Goal: Task Accomplishment & Management: Complete application form

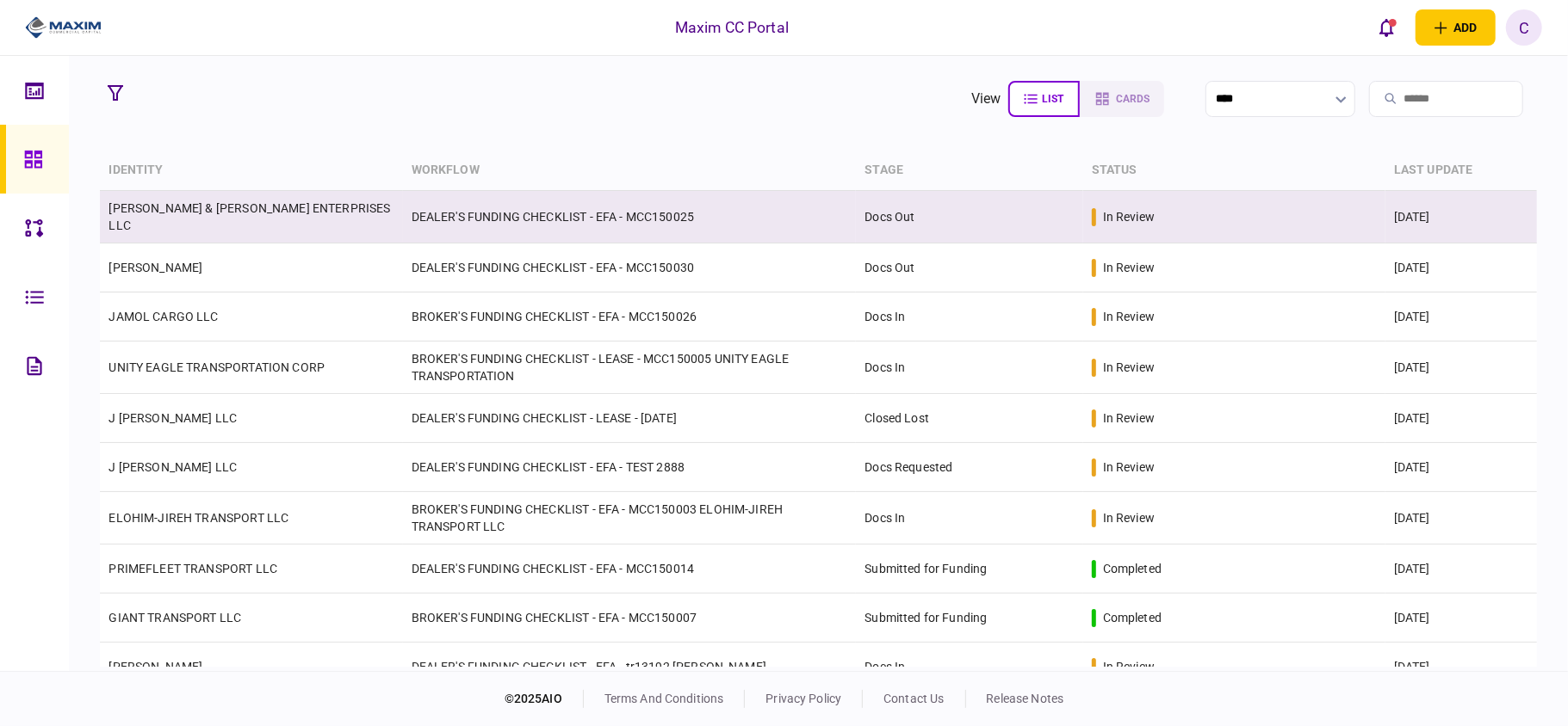
click at [485, 213] on td "DEALER'S FUNDING CHECKLIST - EFA - MCC150025" at bounding box center [629, 217] width 453 height 52
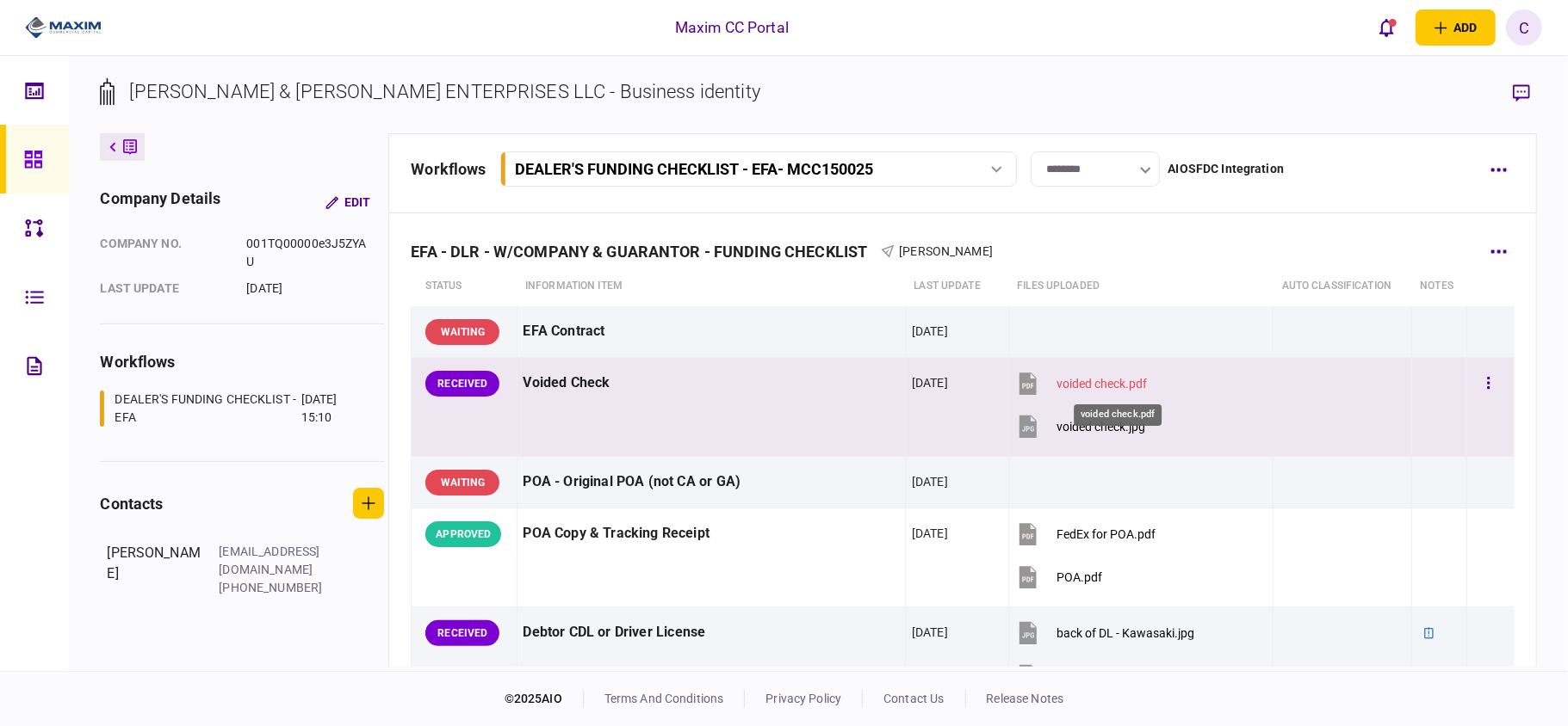
click at [1133, 386] on div "voided check.pdf" at bounding box center [1101, 383] width 91 height 13
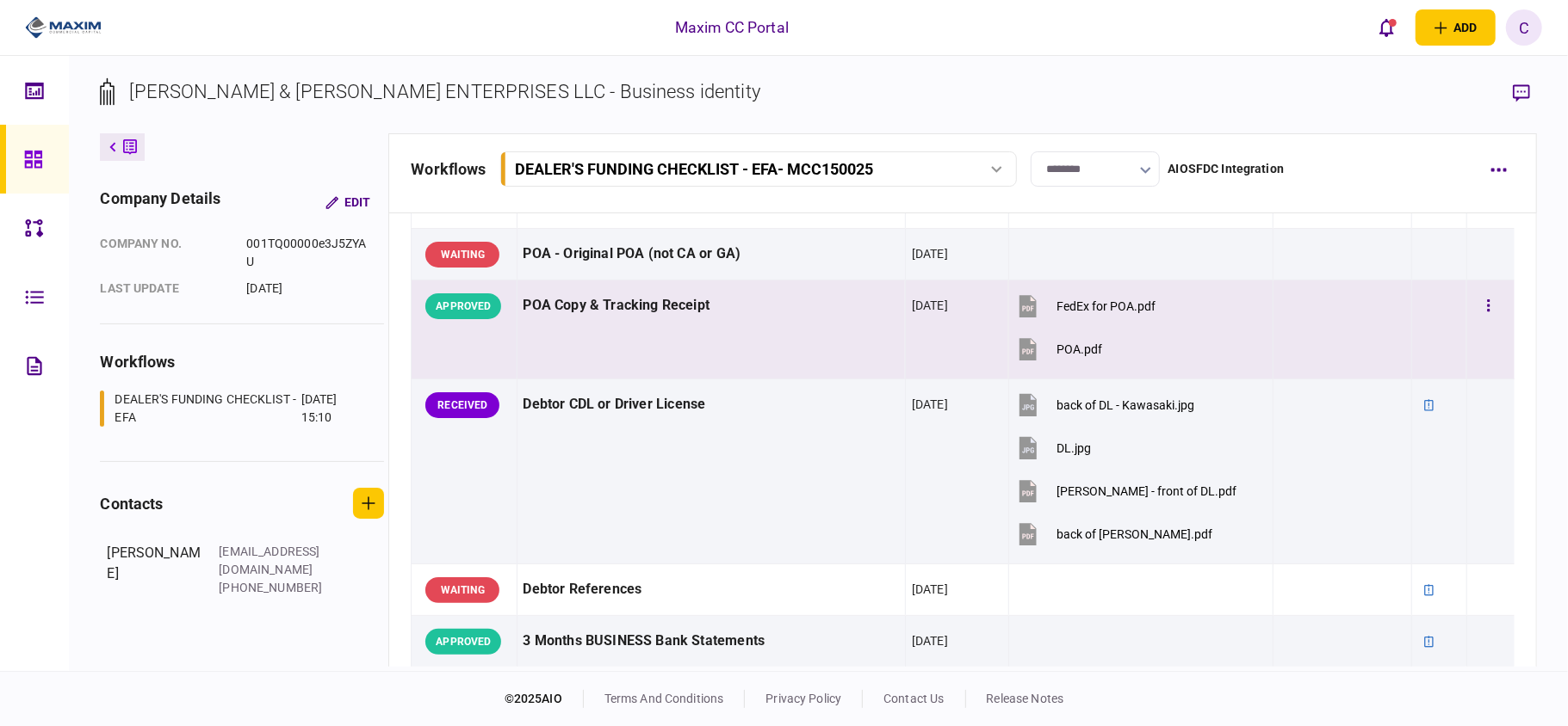
scroll to position [229, 0]
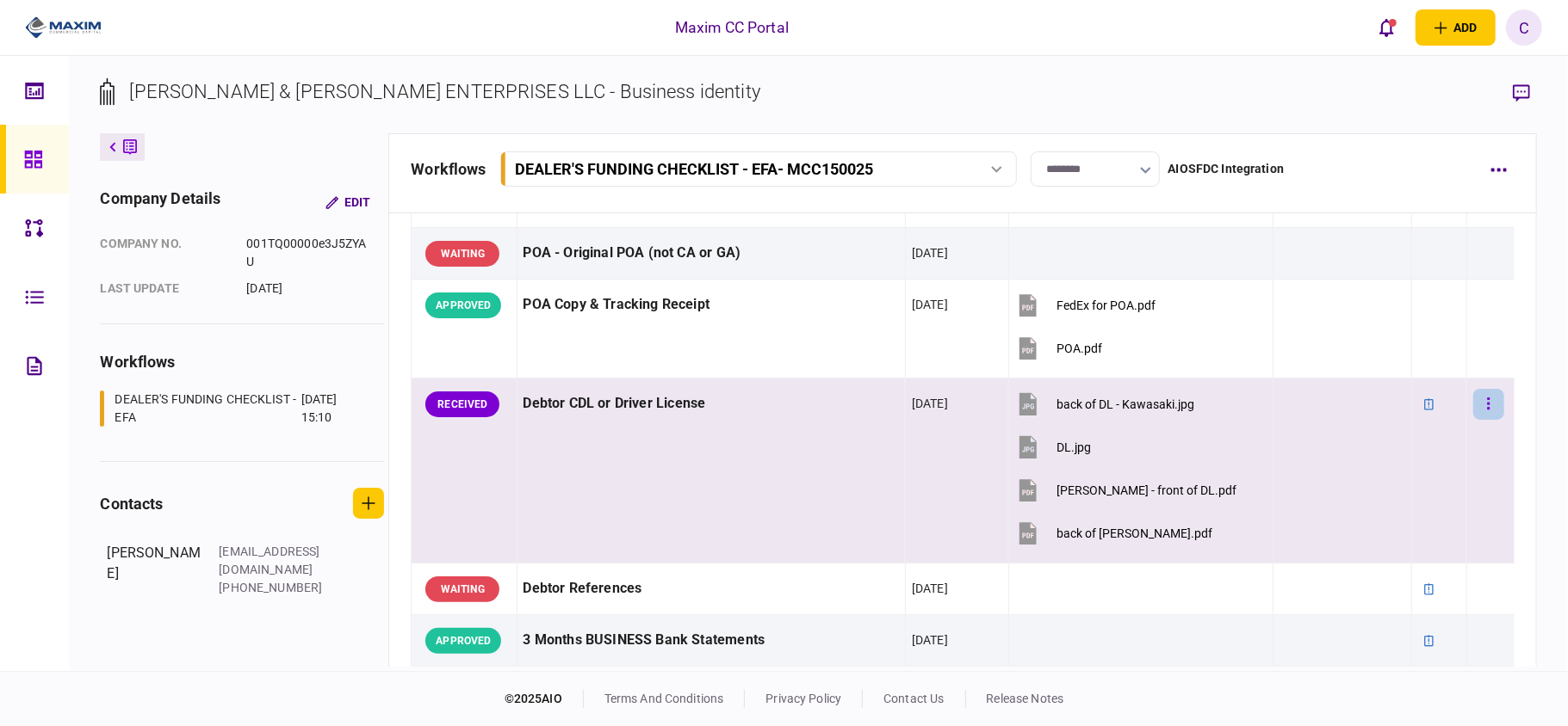
click at [1487, 408] on icon "button" at bounding box center [1489, 404] width 4 height 16
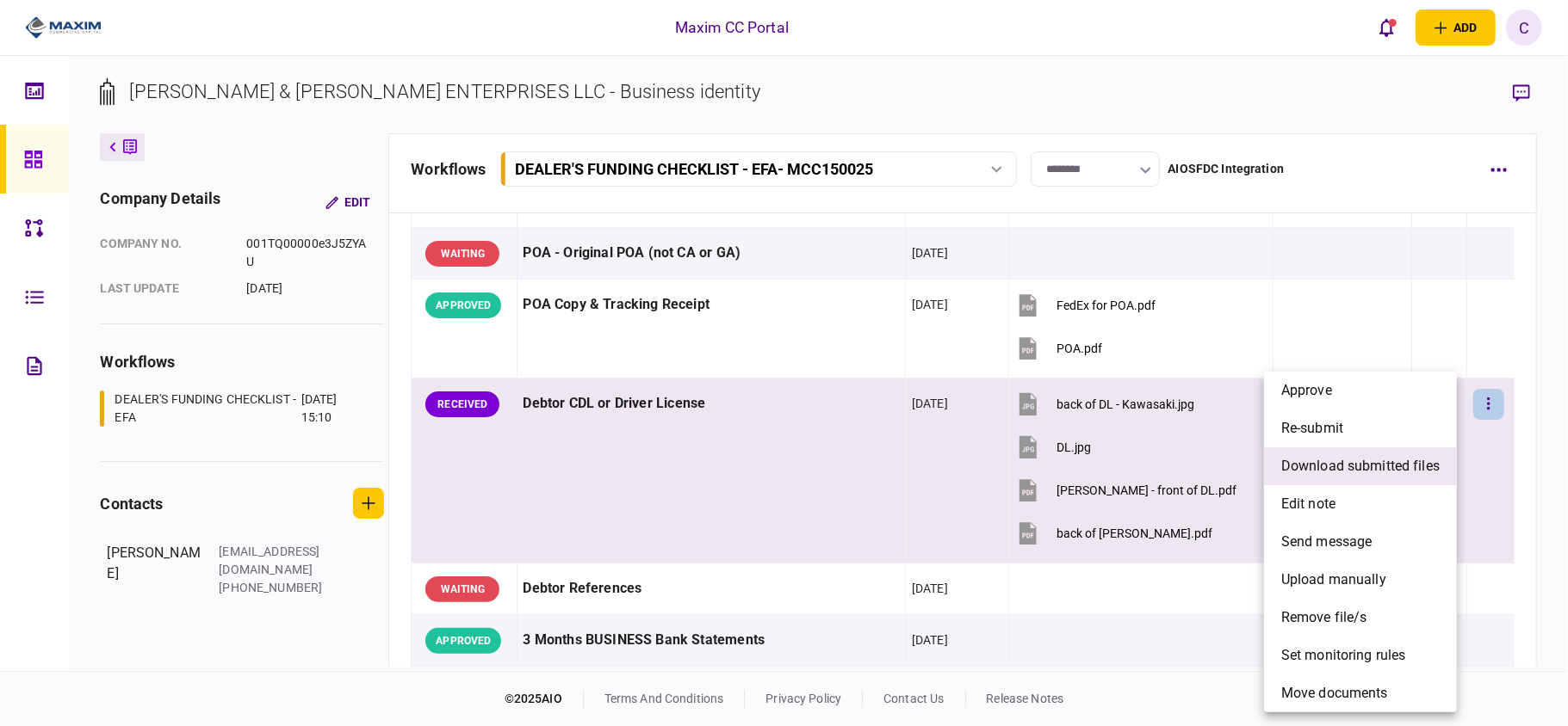
click at [1288, 462] on span "download submitted files" at bounding box center [1360, 466] width 158 height 20
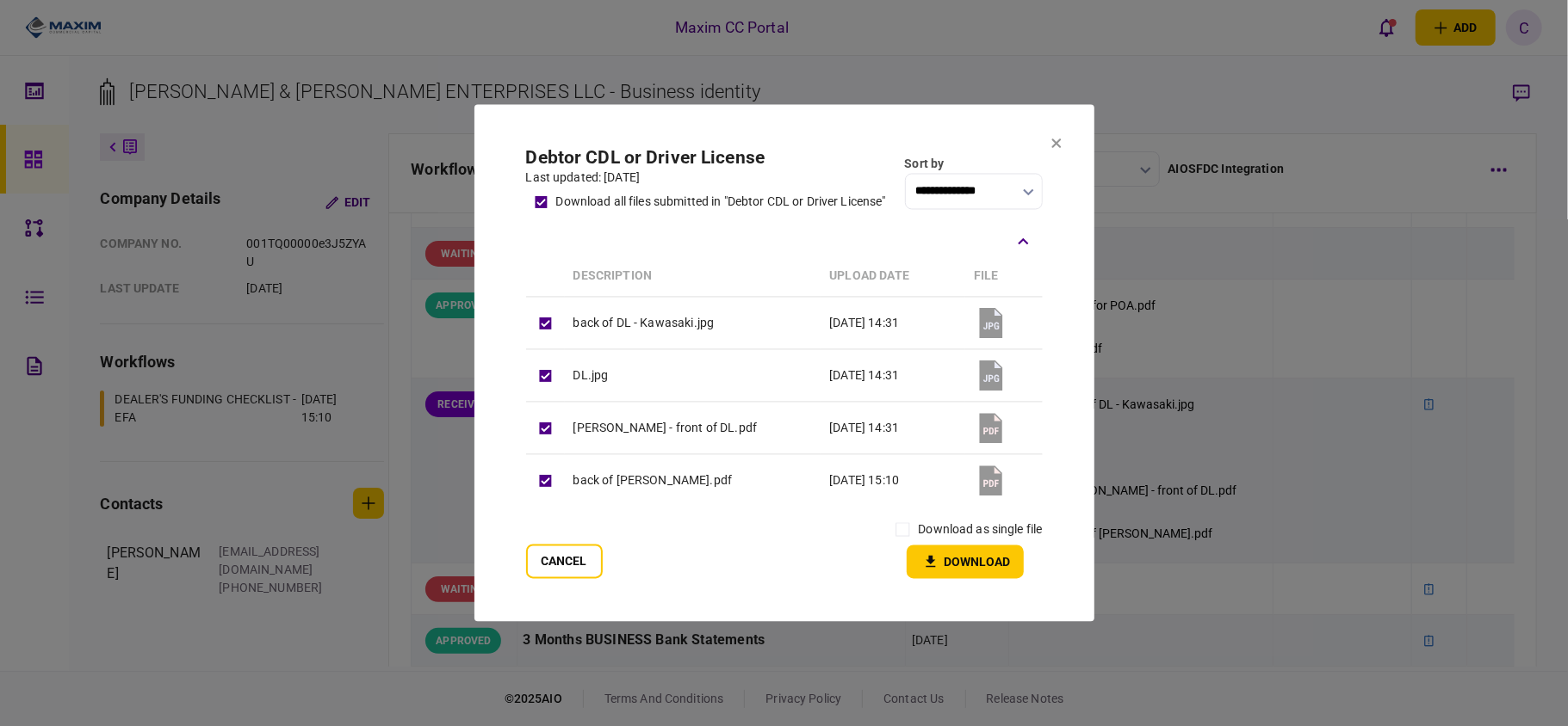
click at [947, 551] on button "Download" at bounding box center [965, 562] width 117 height 34
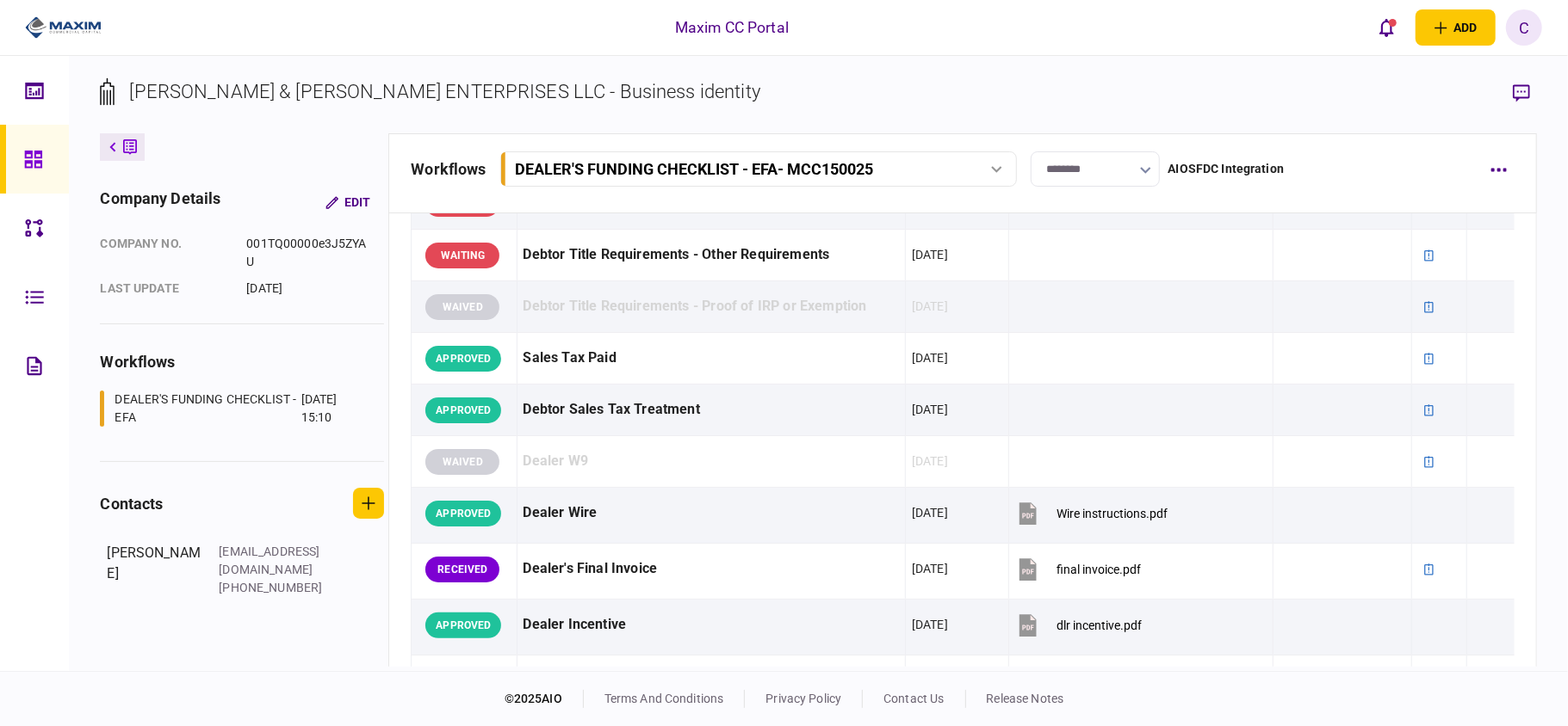
scroll to position [1147, 0]
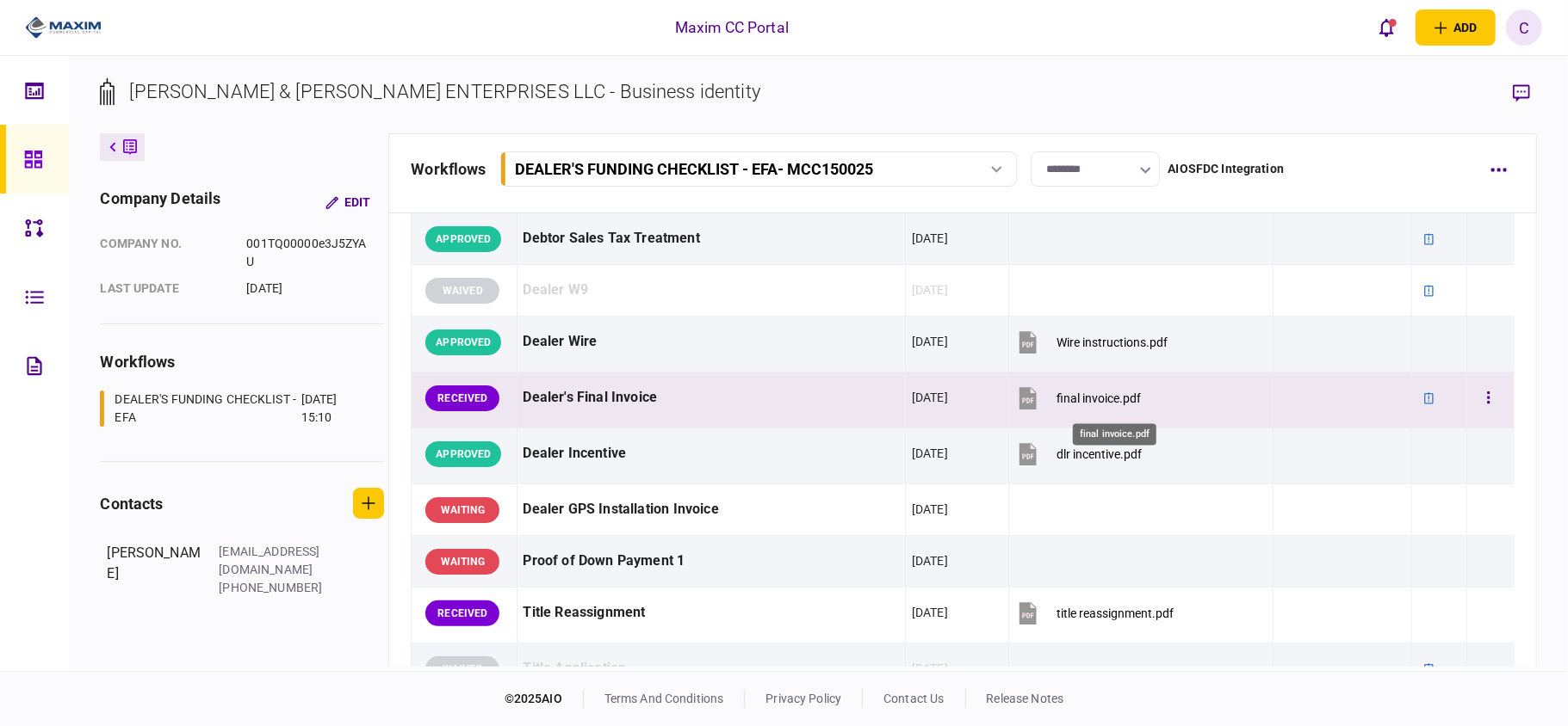
click at [1116, 401] on div "final invoice.pdf" at bounding box center [1098, 398] width 84 height 13
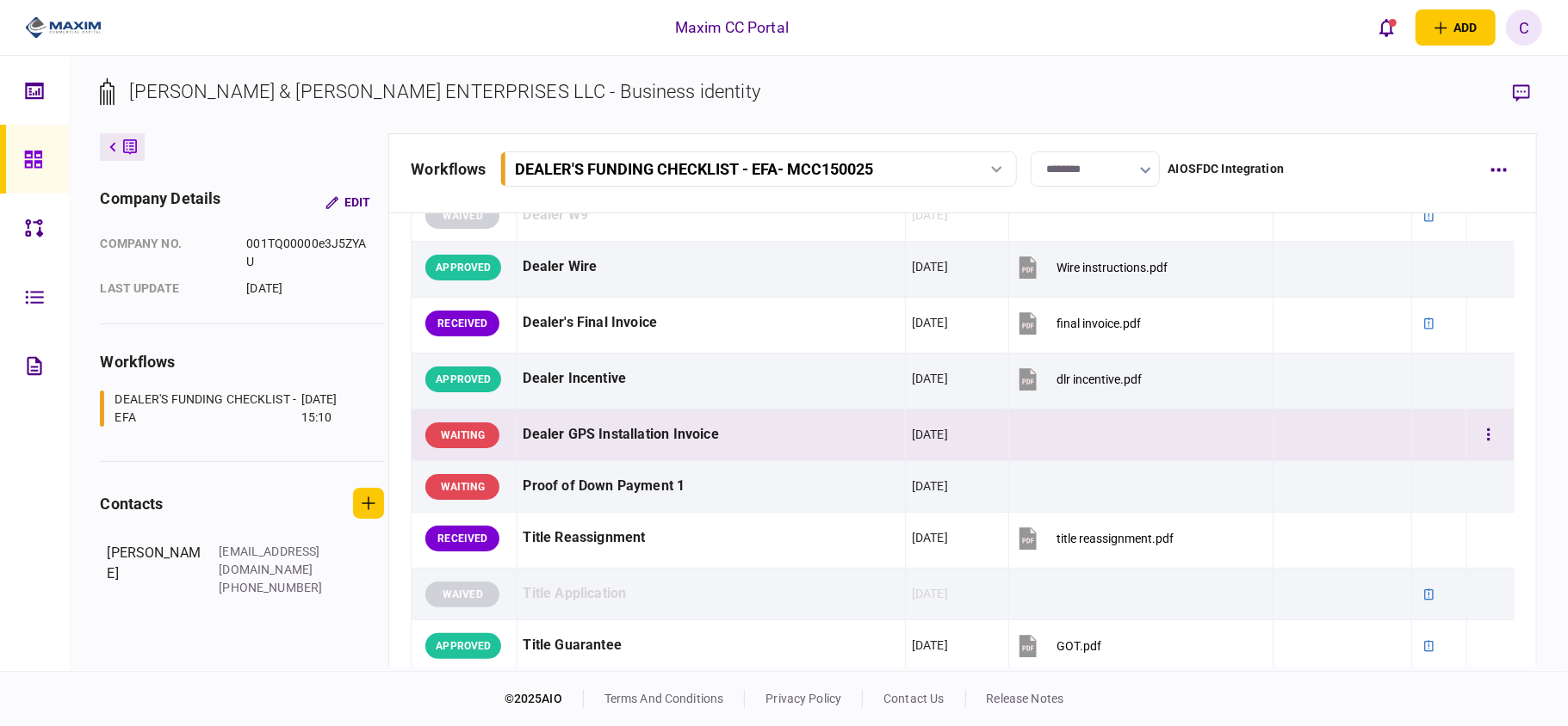
scroll to position [1262, 0]
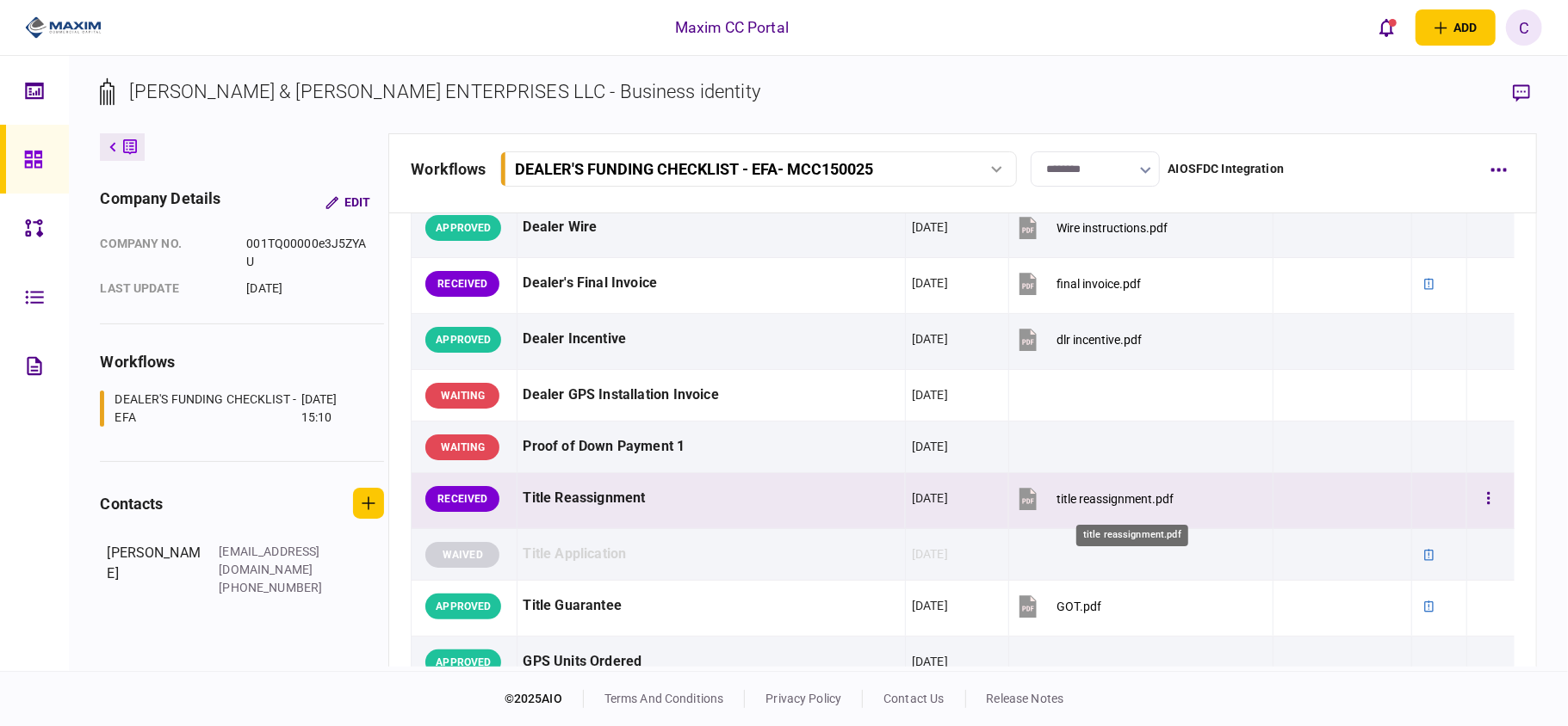
click at [1128, 507] on div "title reassignment.pdf" at bounding box center [1115, 499] width 117 height 13
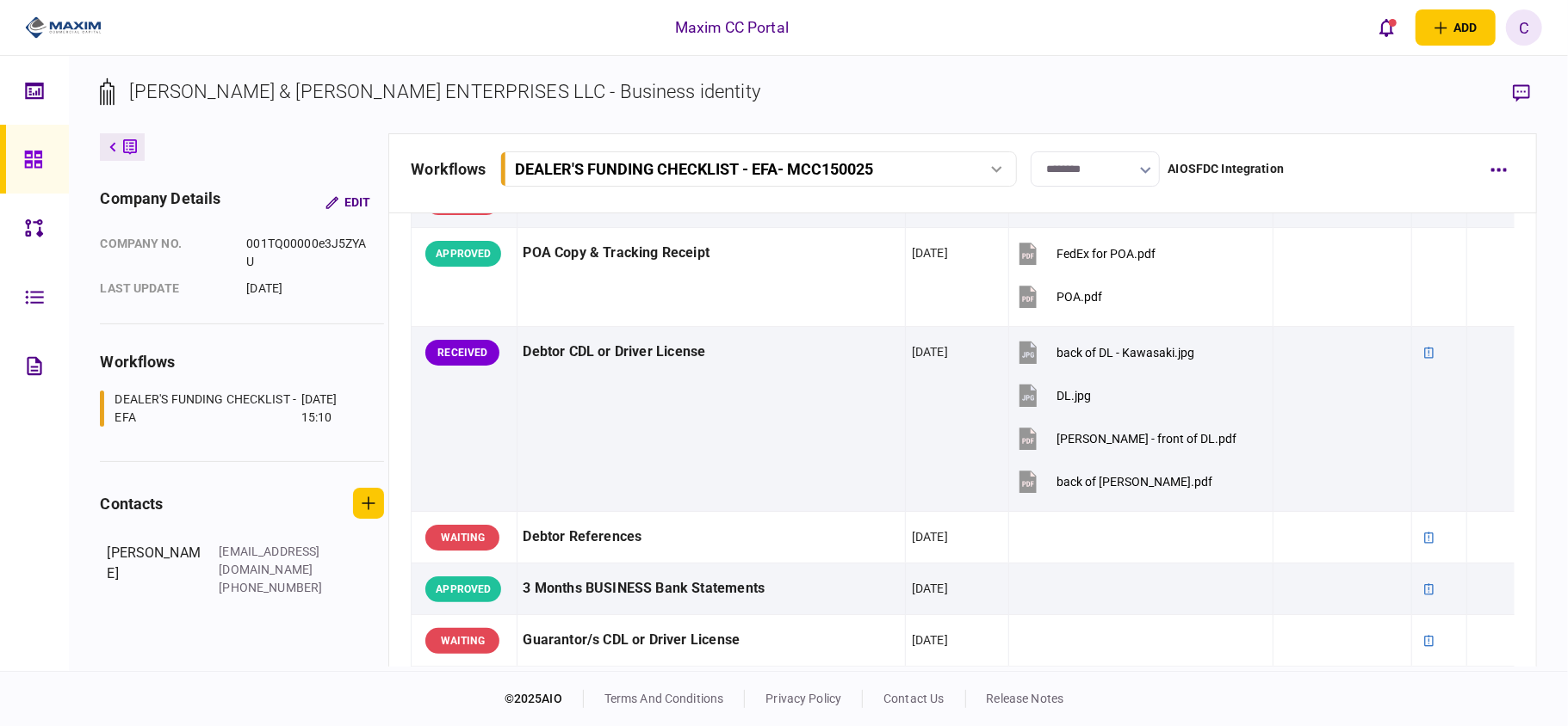
scroll to position [229, 0]
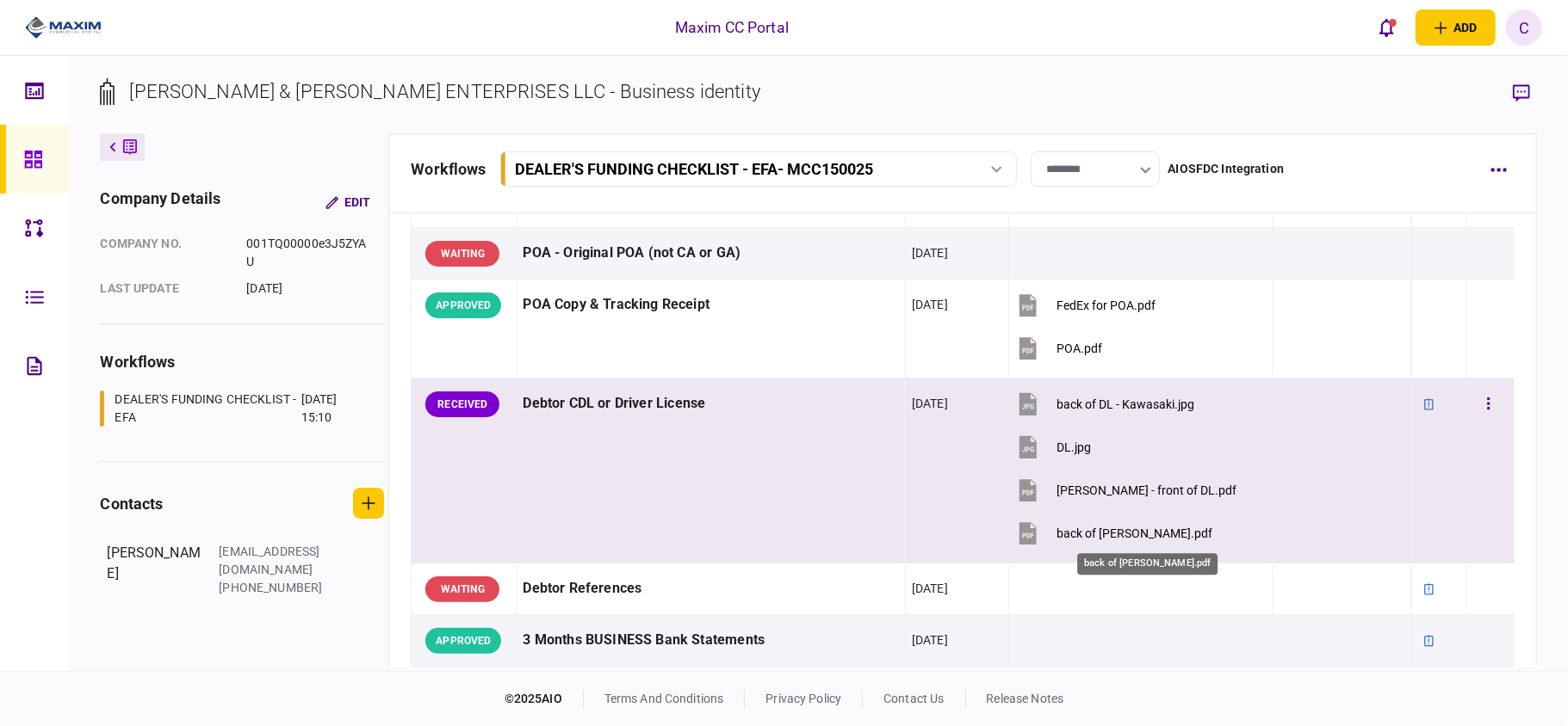
click at [1092, 532] on div "back of [PERSON_NAME].pdf" at bounding box center [1133, 533] width 156 height 13
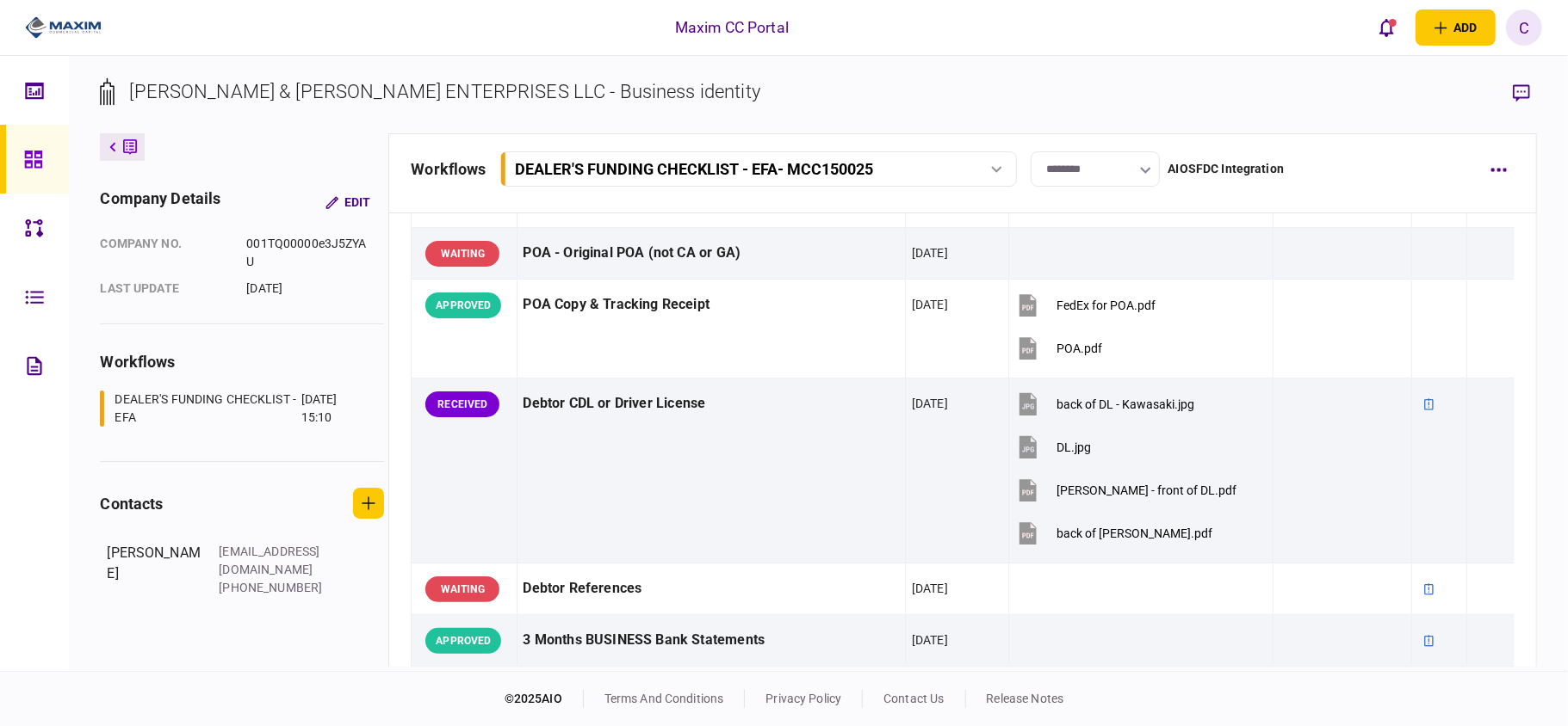
click at [1133, 160] on input "********" at bounding box center [1094, 169] width 129 height 36
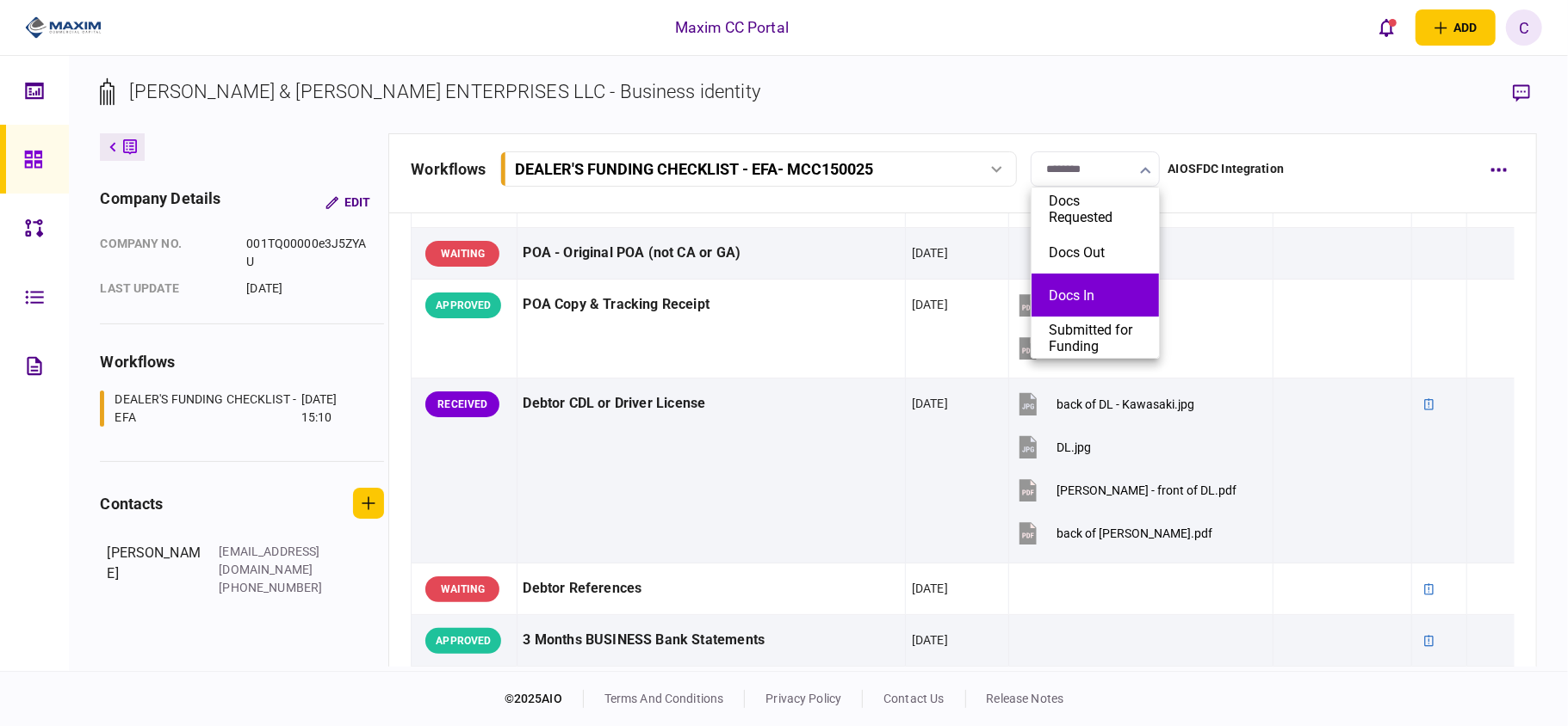
click at [1076, 283] on li "Docs In" at bounding box center [1094, 295] width 127 height 43
type input "*******"
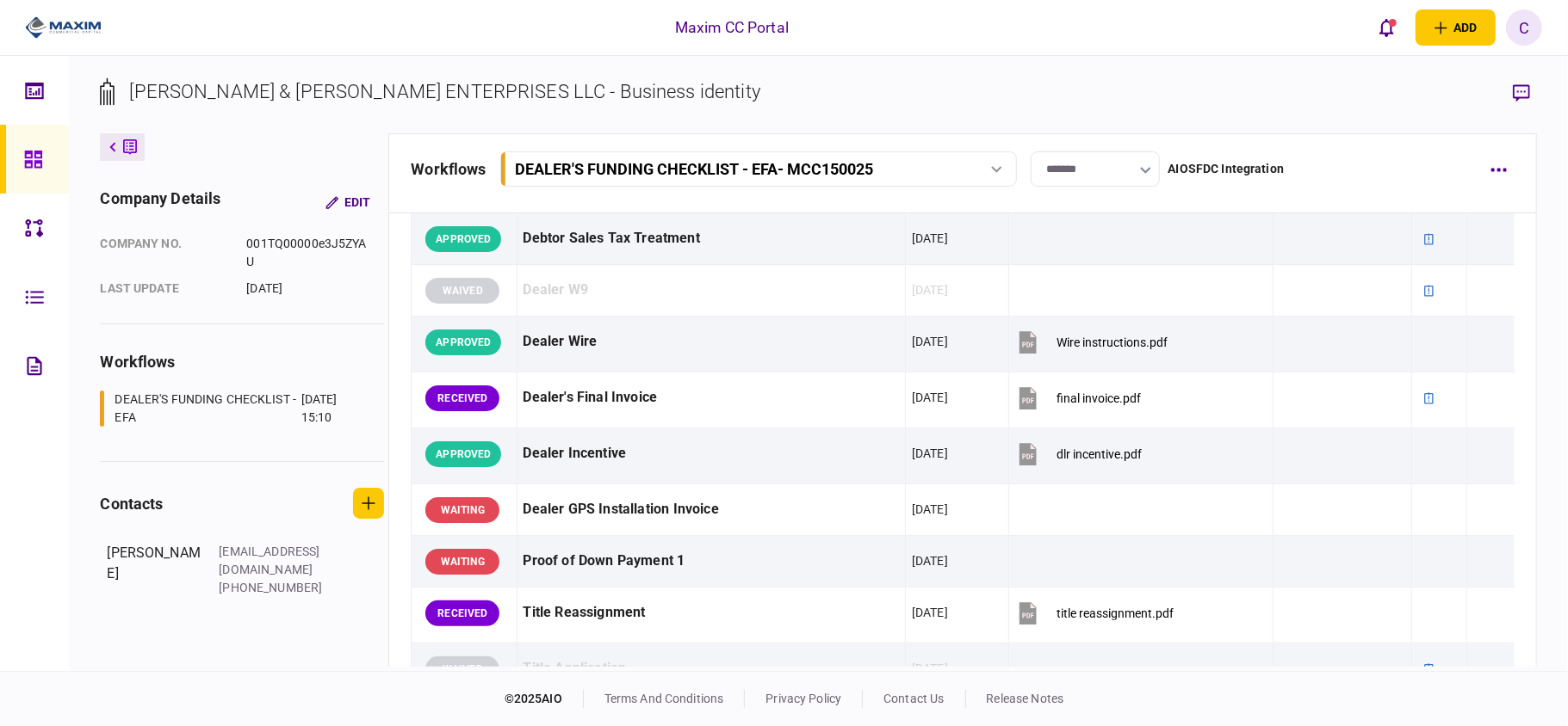
scroll to position [1377, 0]
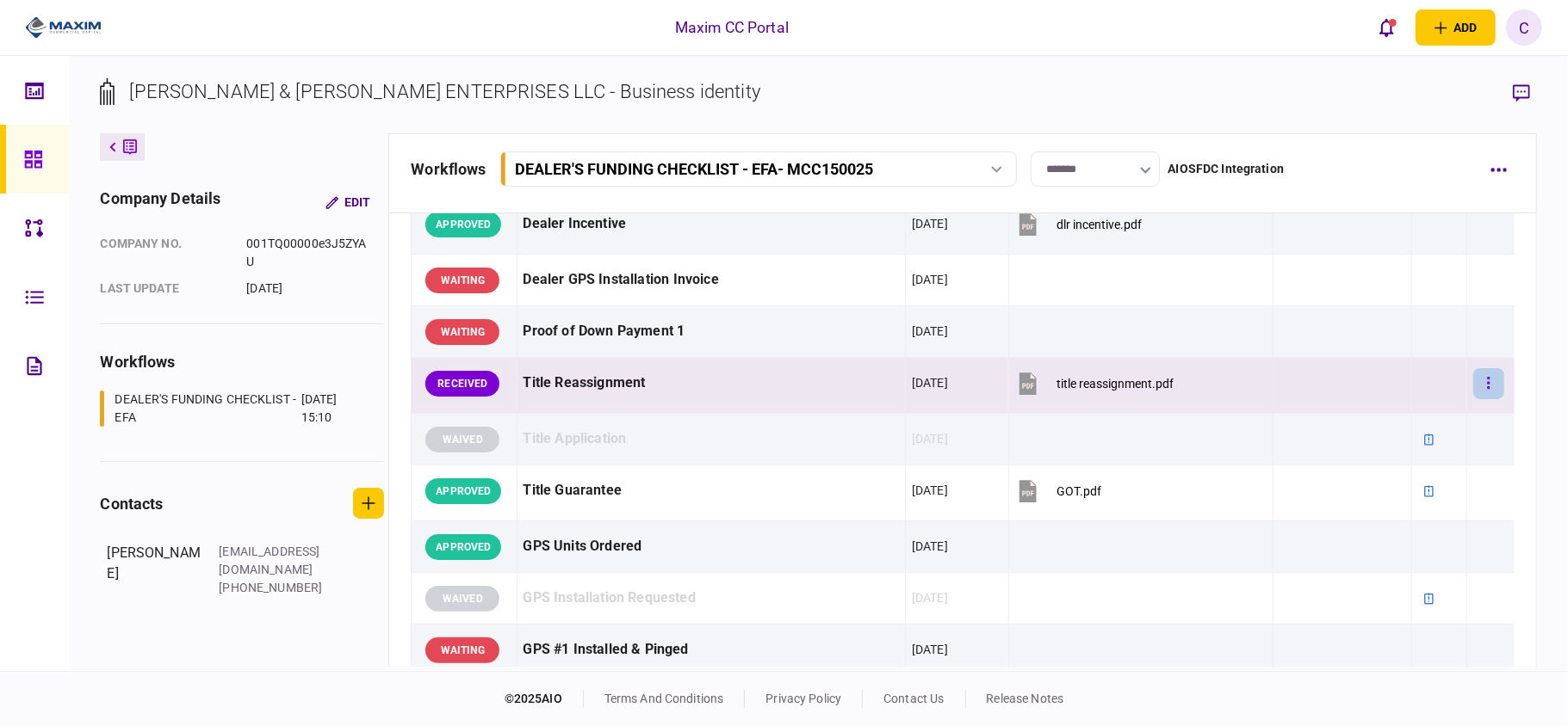
click at [1487, 392] on icon "button" at bounding box center [1489, 383] width 4 height 16
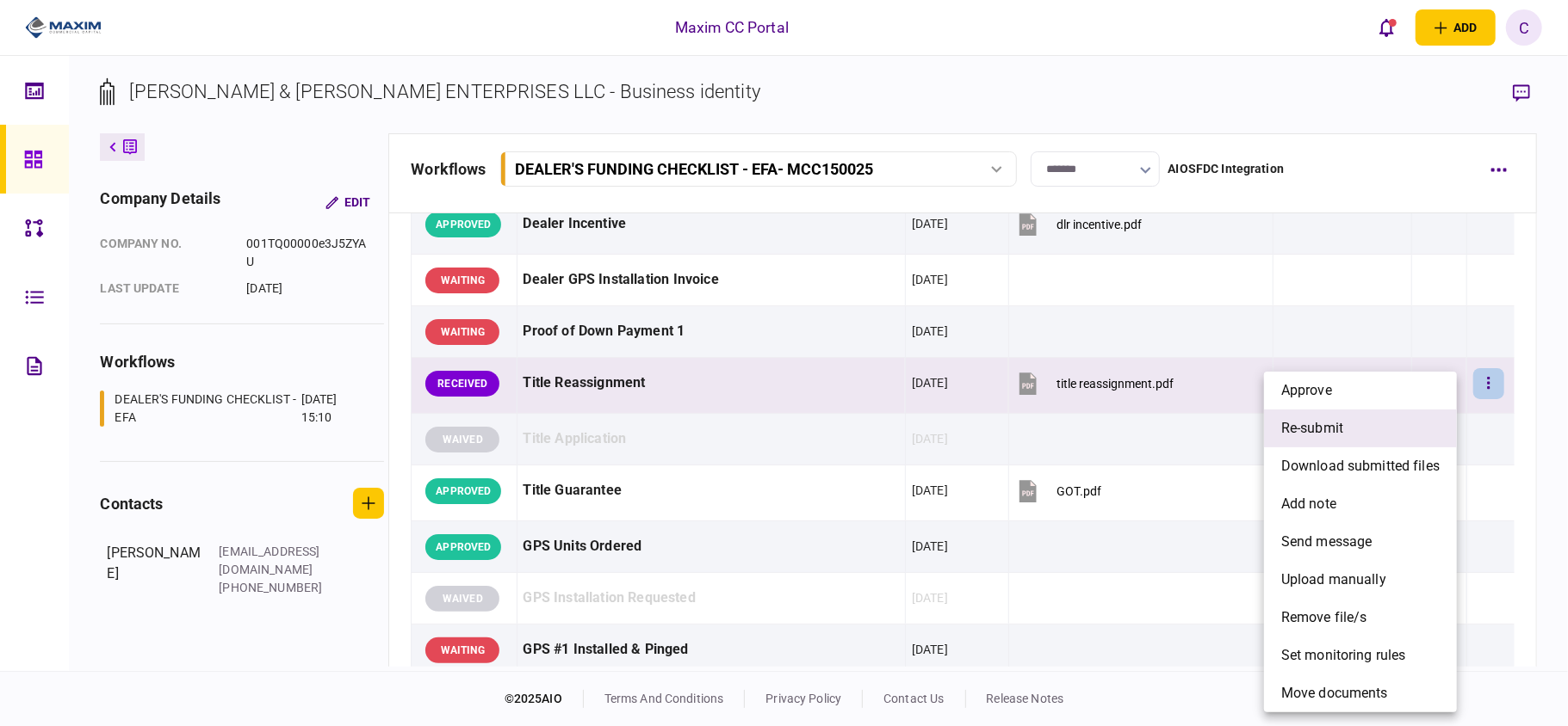
click at [1326, 427] on span "re-submit" at bounding box center [1312, 428] width 62 height 20
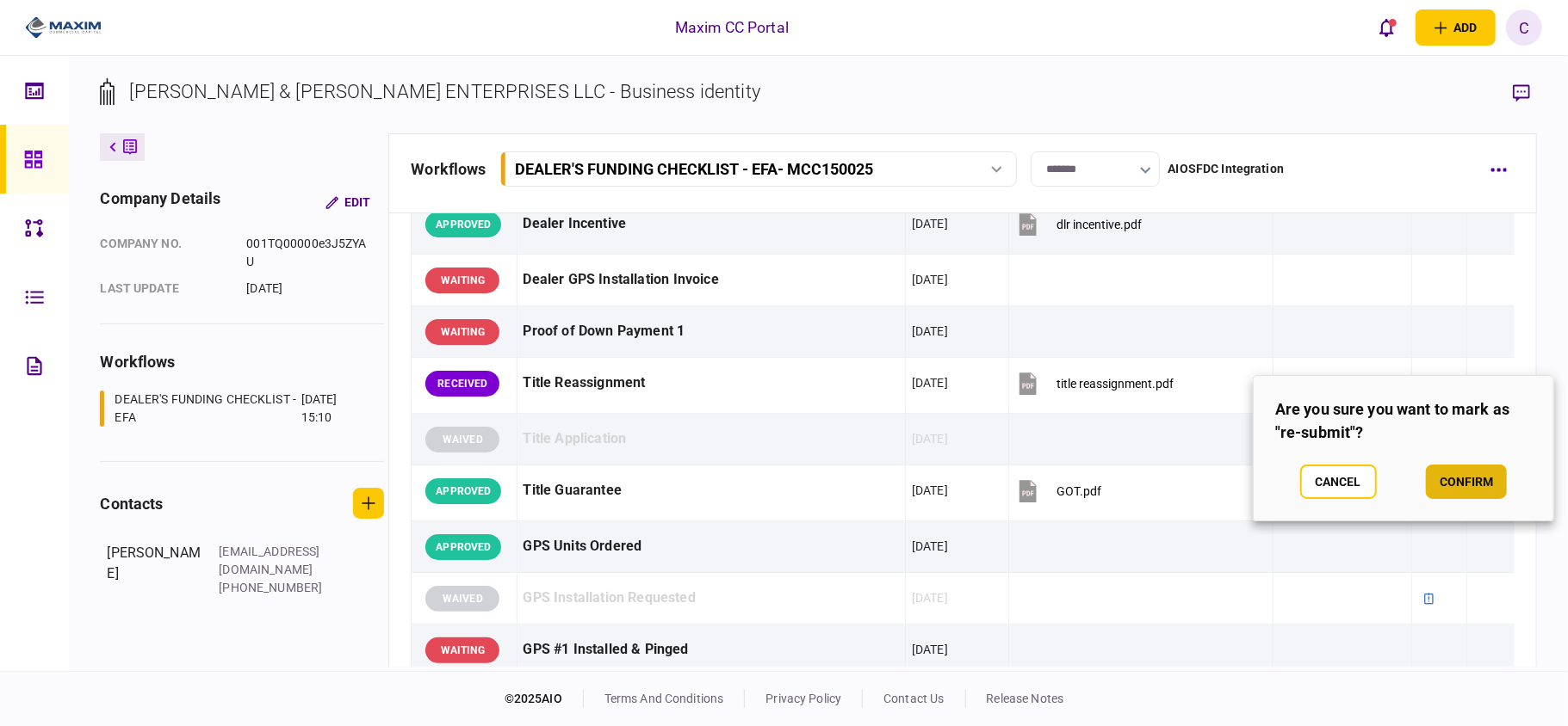
click at [1474, 477] on button "confirm" at bounding box center [1466, 482] width 81 height 35
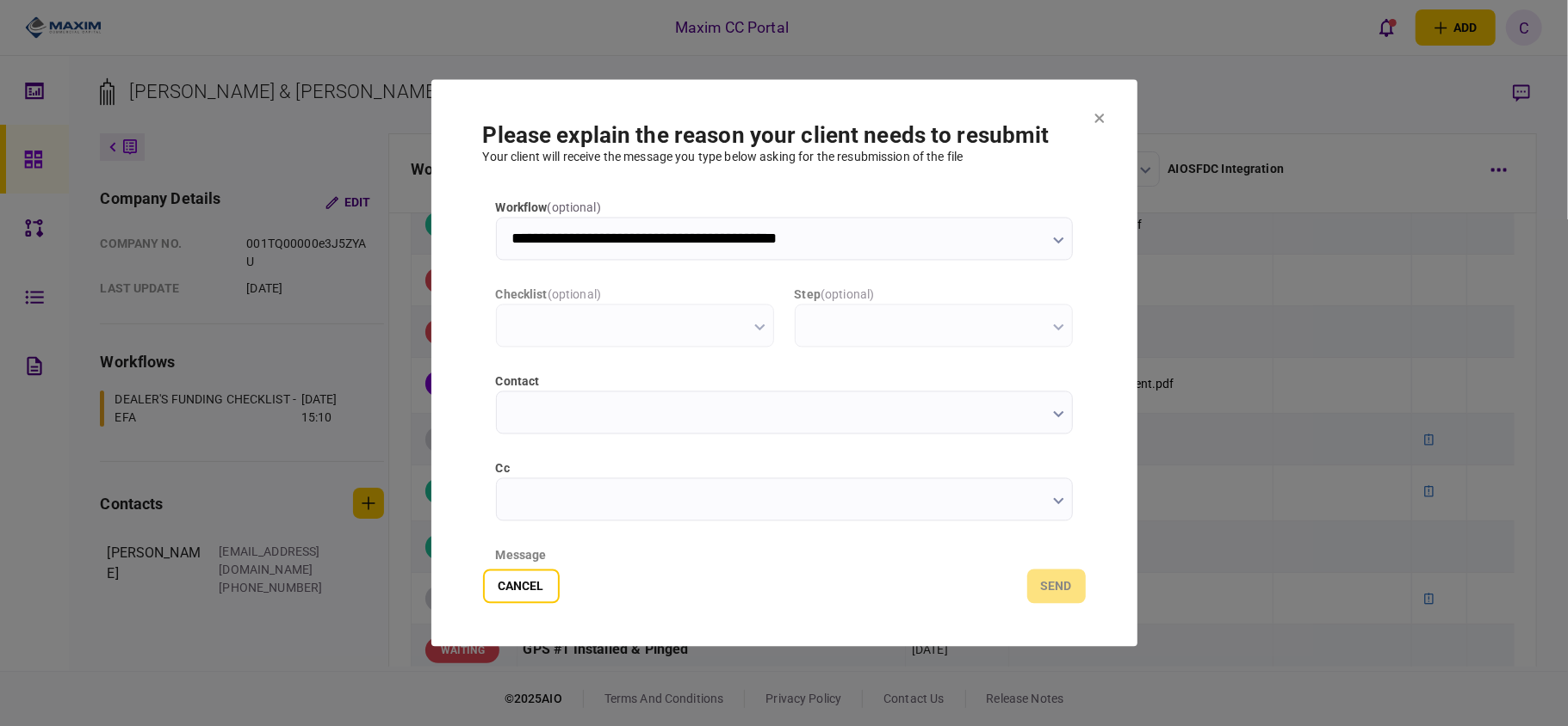
scroll to position [0, 0]
type input "**********"
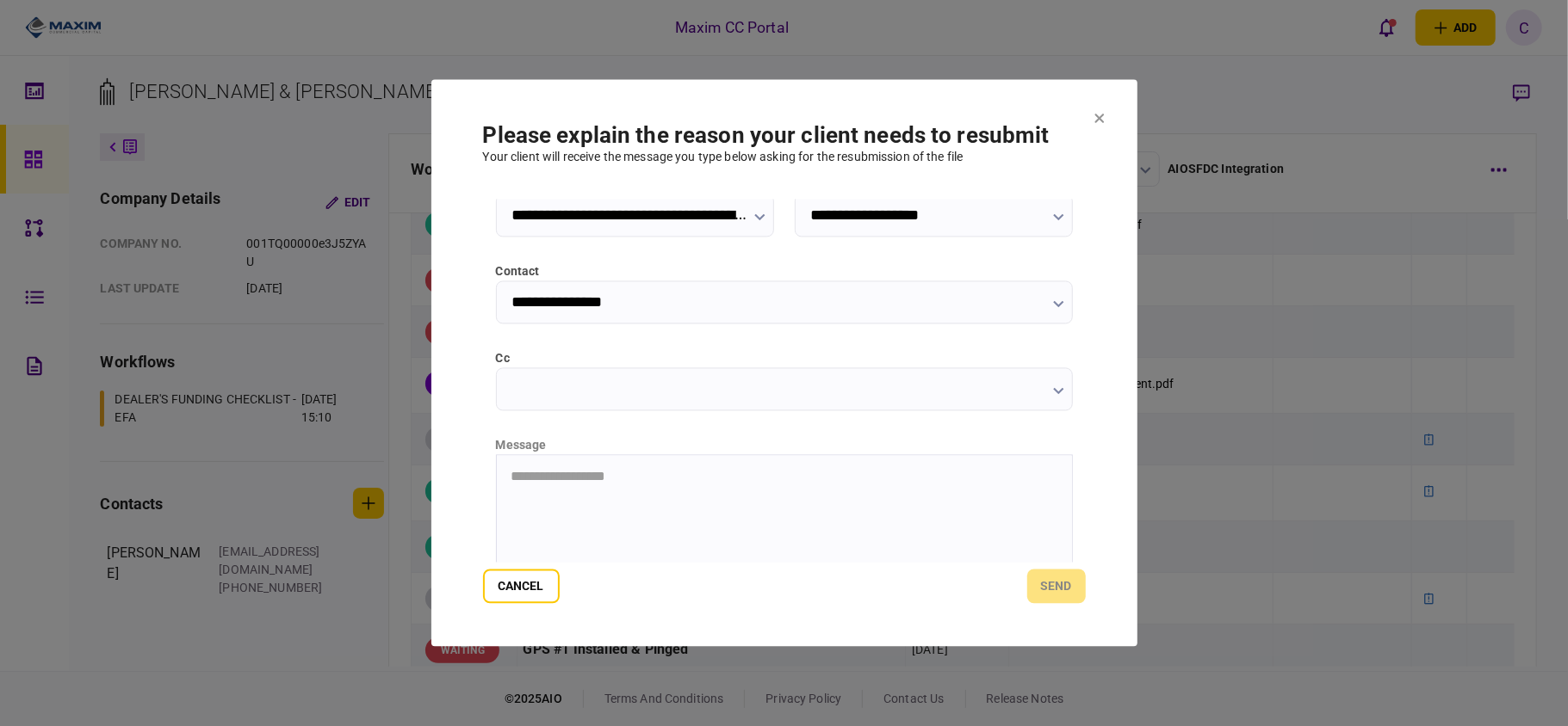
scroll to position [217, 0]
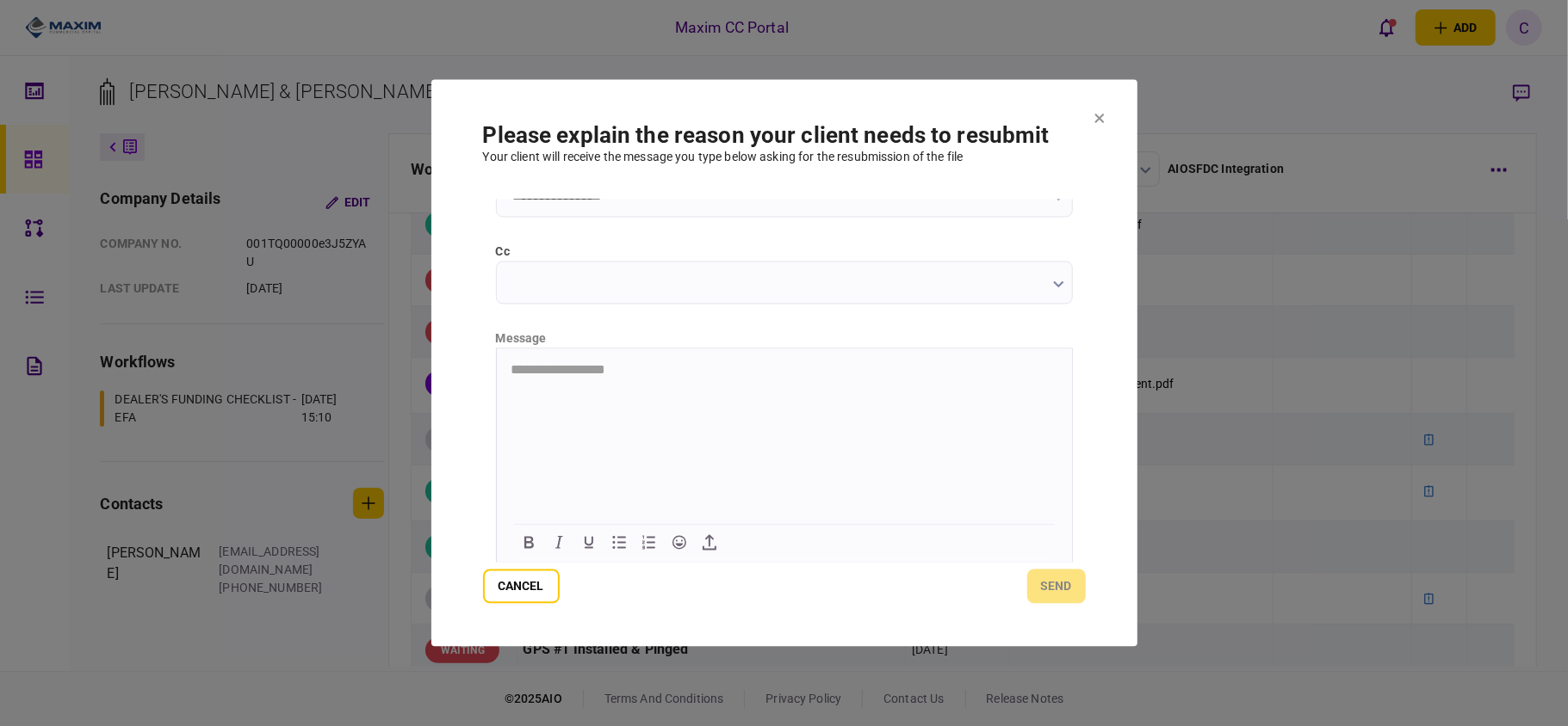
click at [591, 379] on html "**********" at bounding box center [783, 370] width 575 height 44
click at [734, 363] on p "**********" at bounding box center [781, 387] width 544 height 48
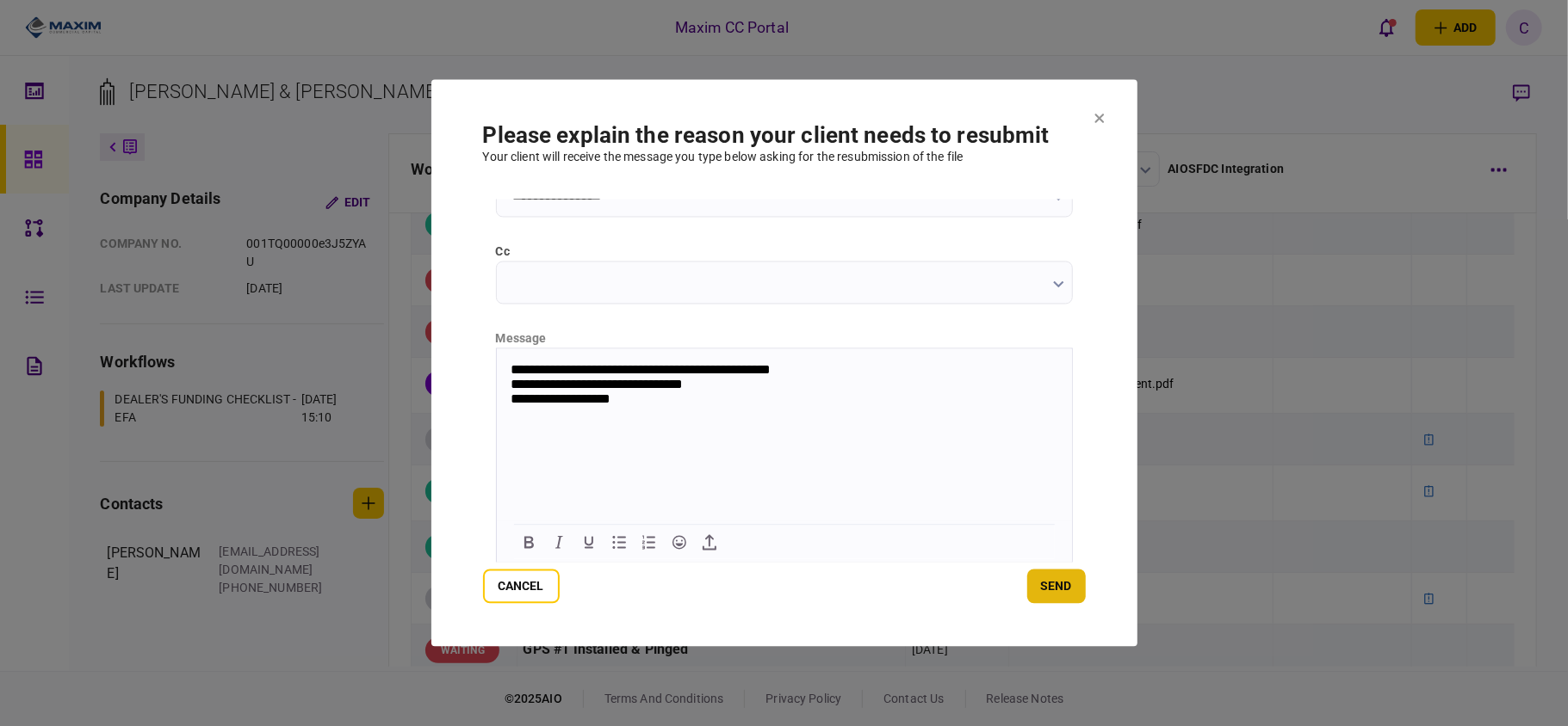
click at [1052, 580] on button "send" at bounding box center [1056, 586] width 59 height 35
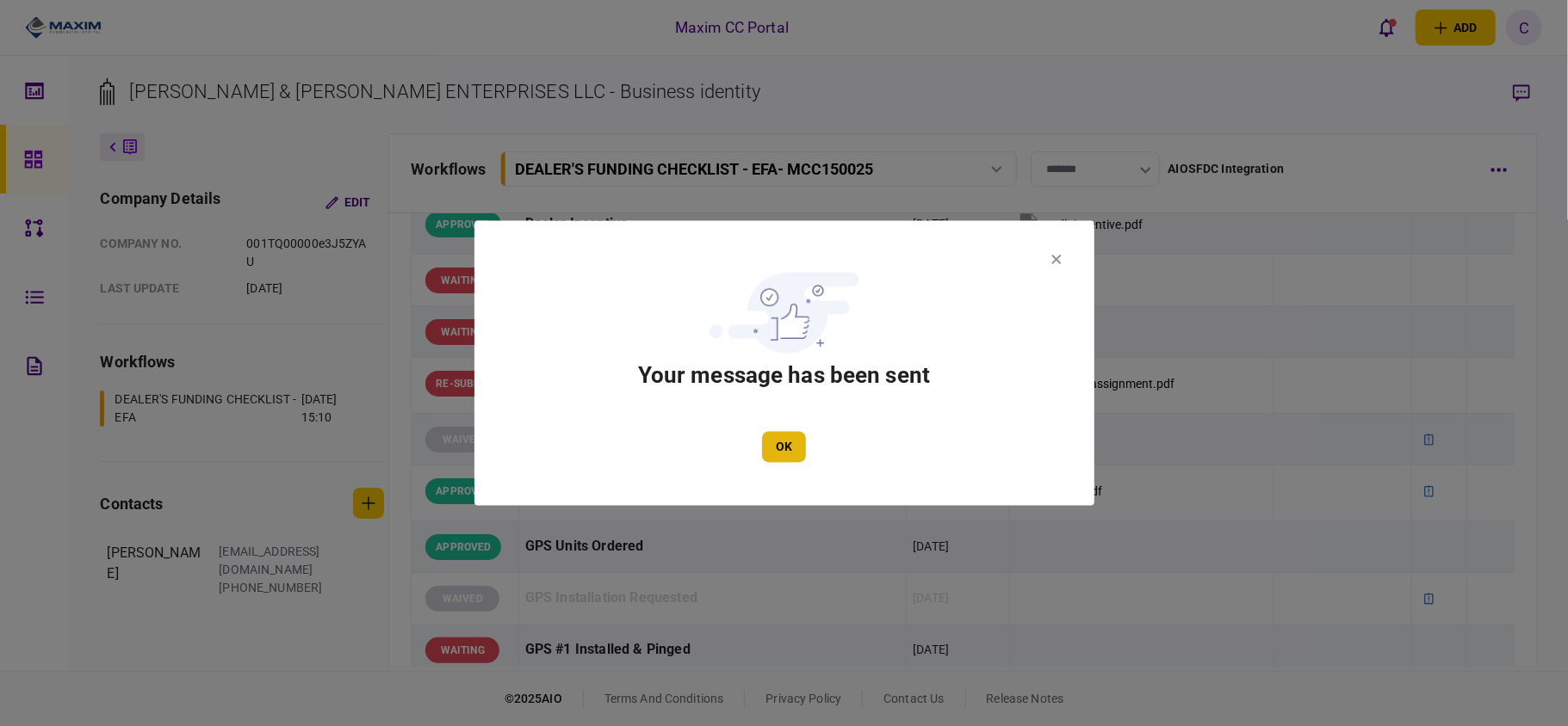
click at [782, 451] on button "OK" at bounding box center [783, 447] width 44 height 31
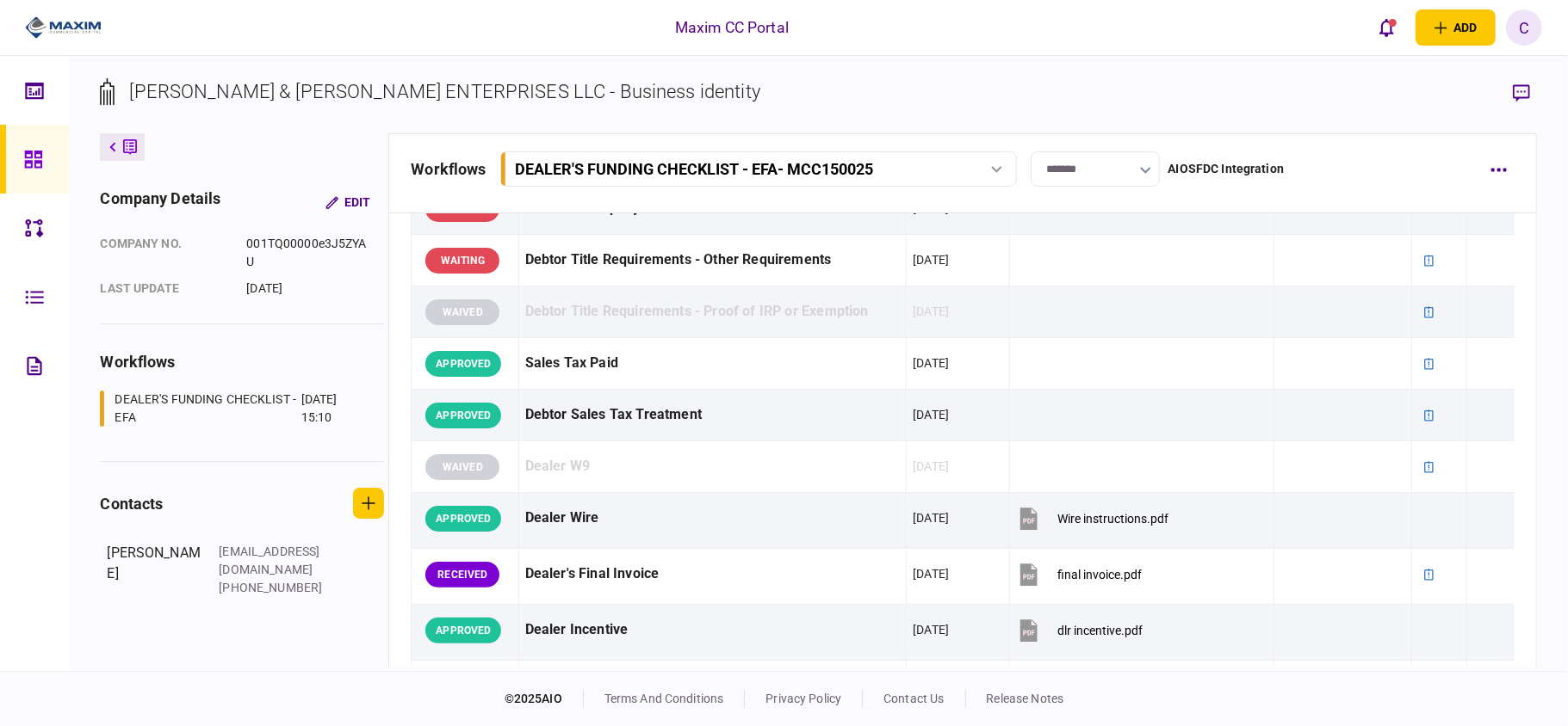
scroll to position [1033, 0]
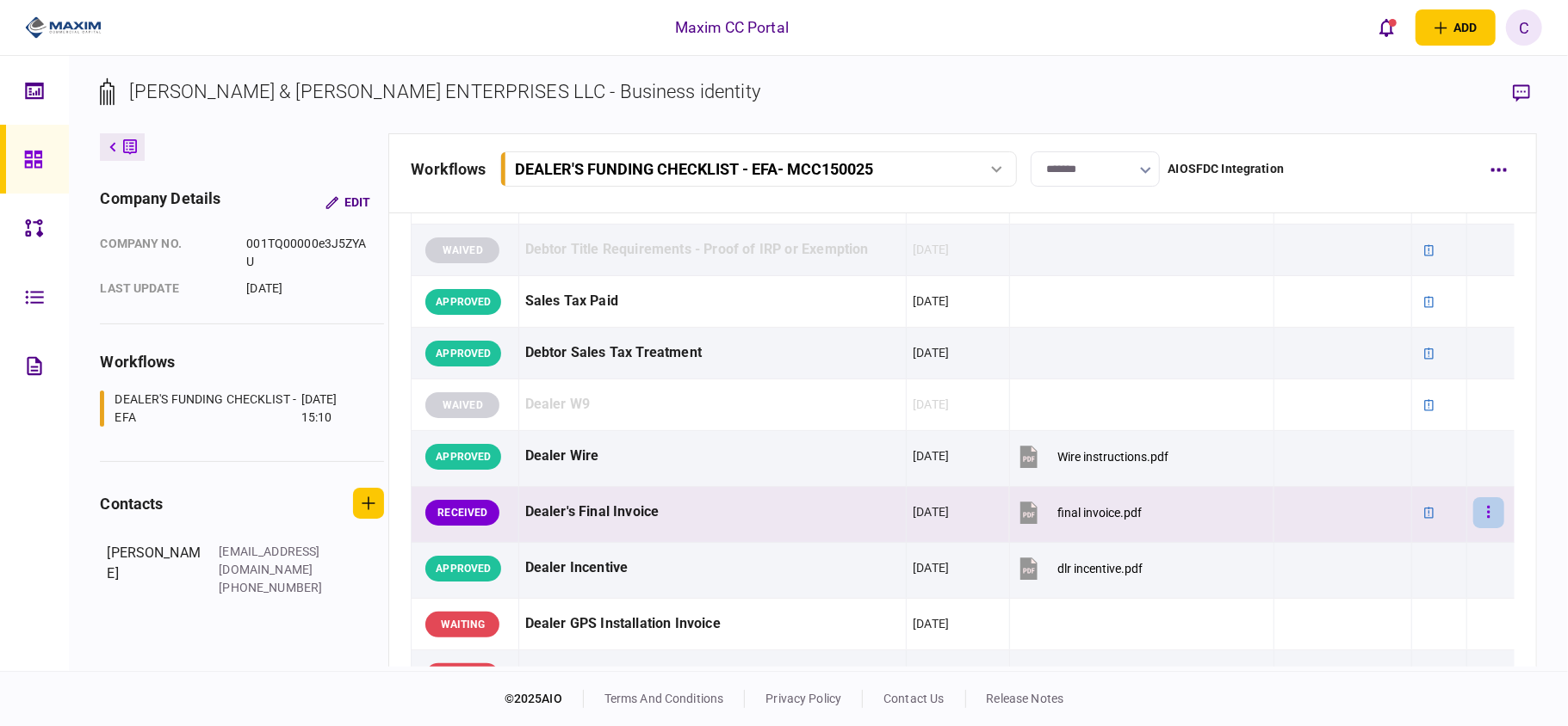
click at [1483, 515] on button "button" at bounding box center [1488, 513] width 31 height 31
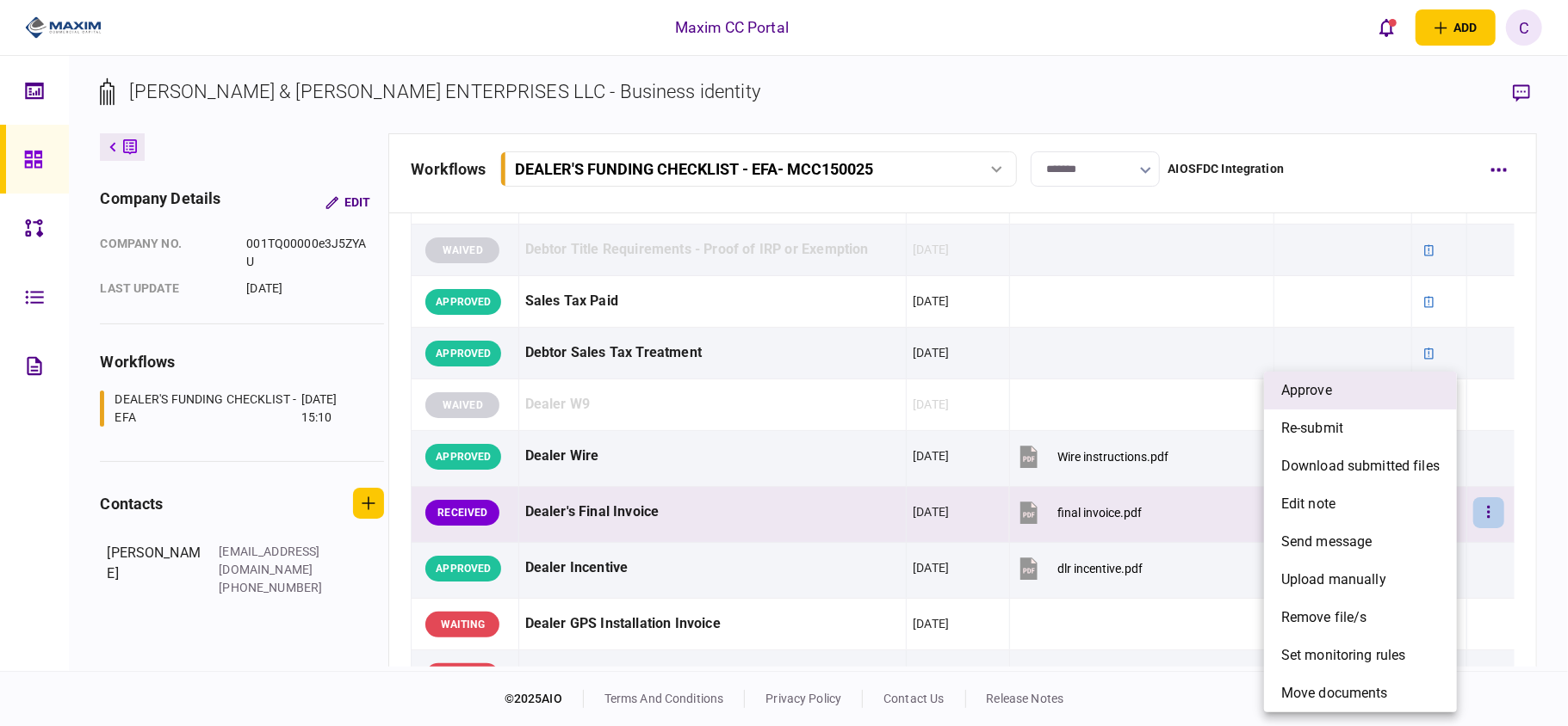
click at [1357, 401] on li "approve" at bounding box center [1360, 390] width 193 height 38
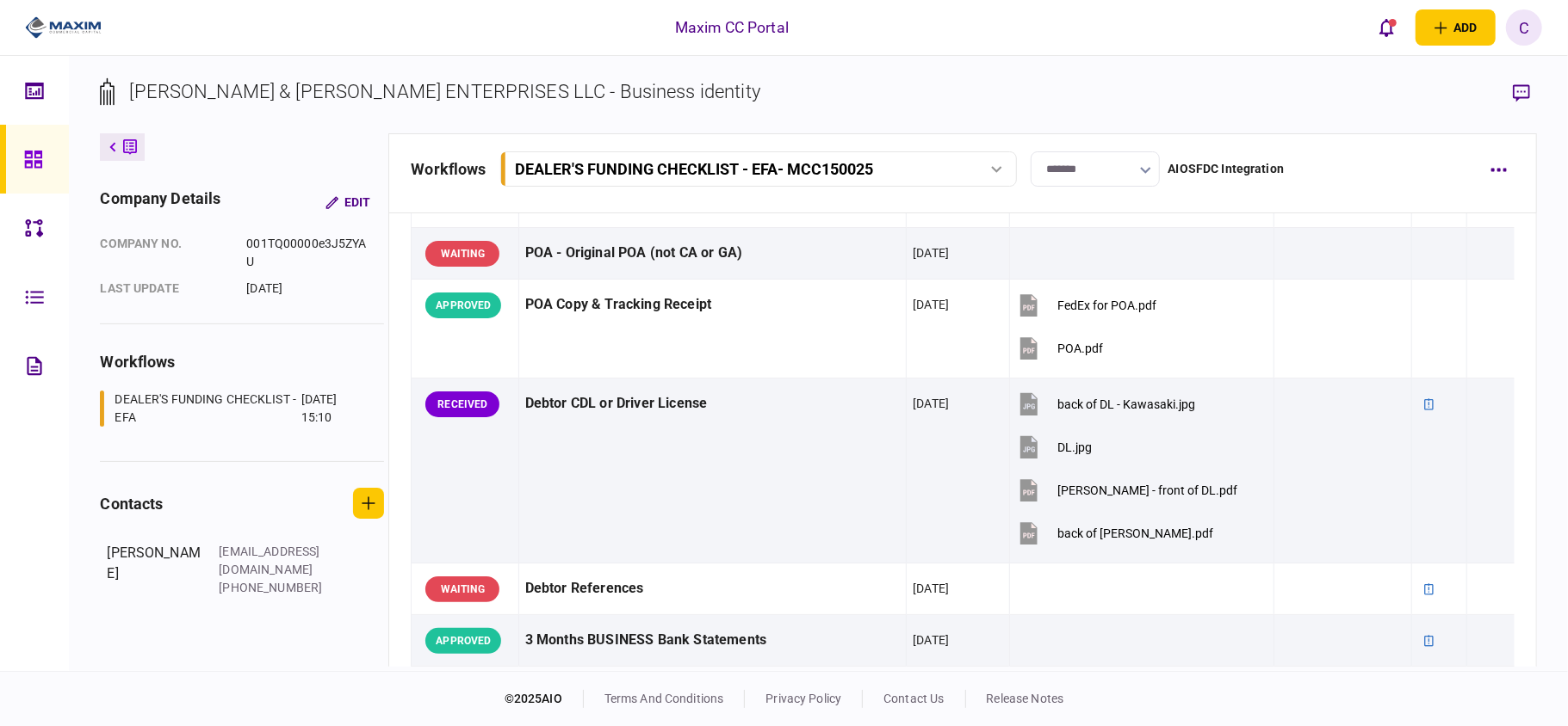
scroll to position [115, 0]
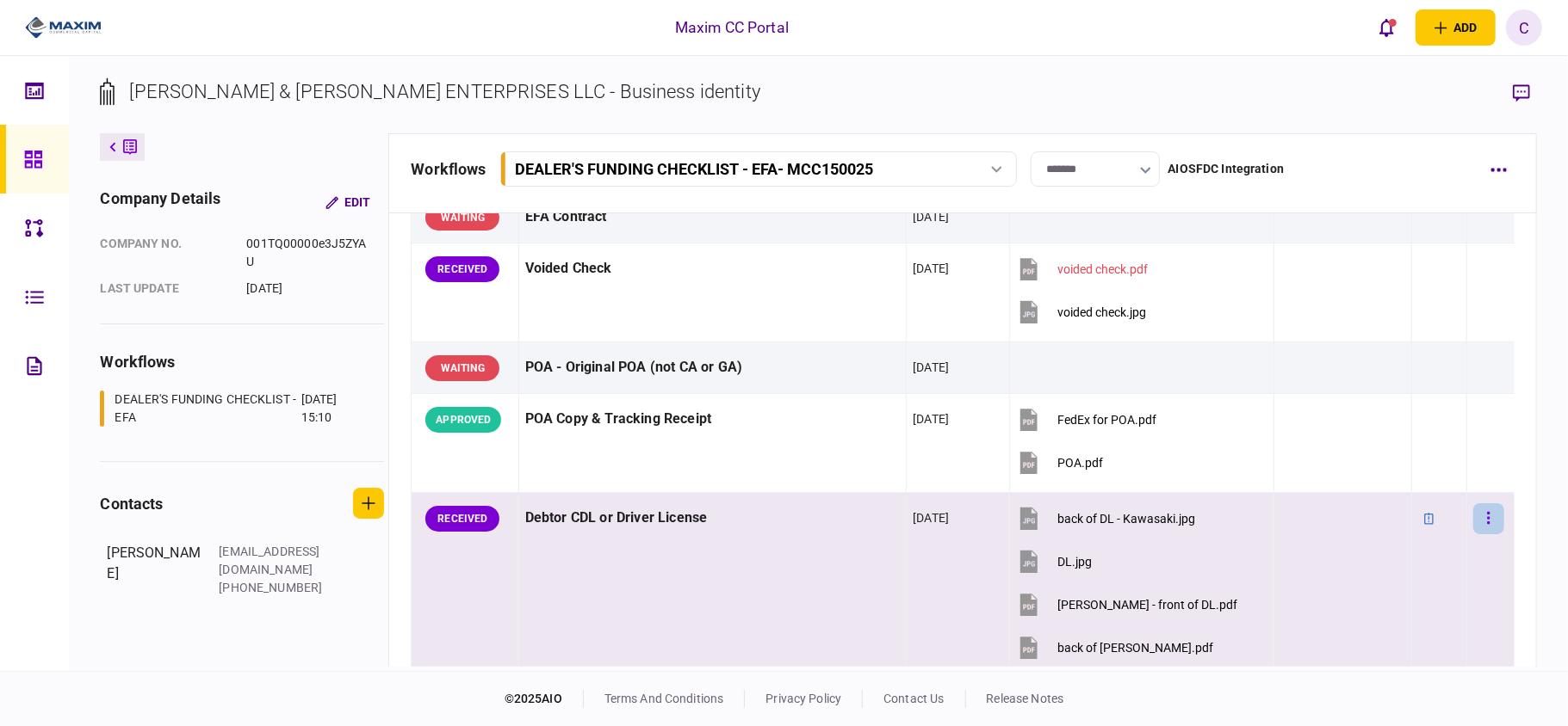
click at [1473, 516] on button "button" at bounding box center [1488, 519] width 31 height 31
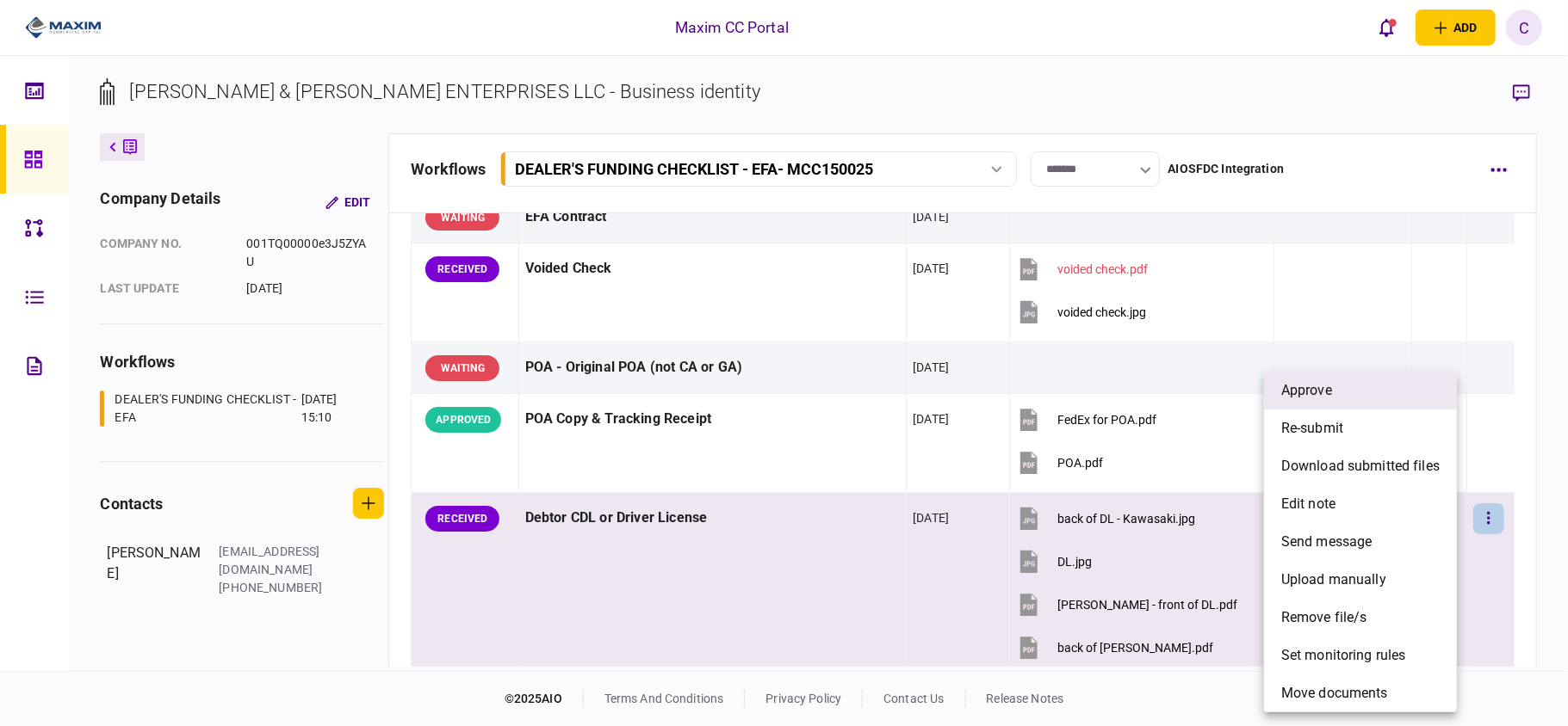
click at [1307, 383] on span "approve" at bounding box center [1306, 390] width 51 height 20
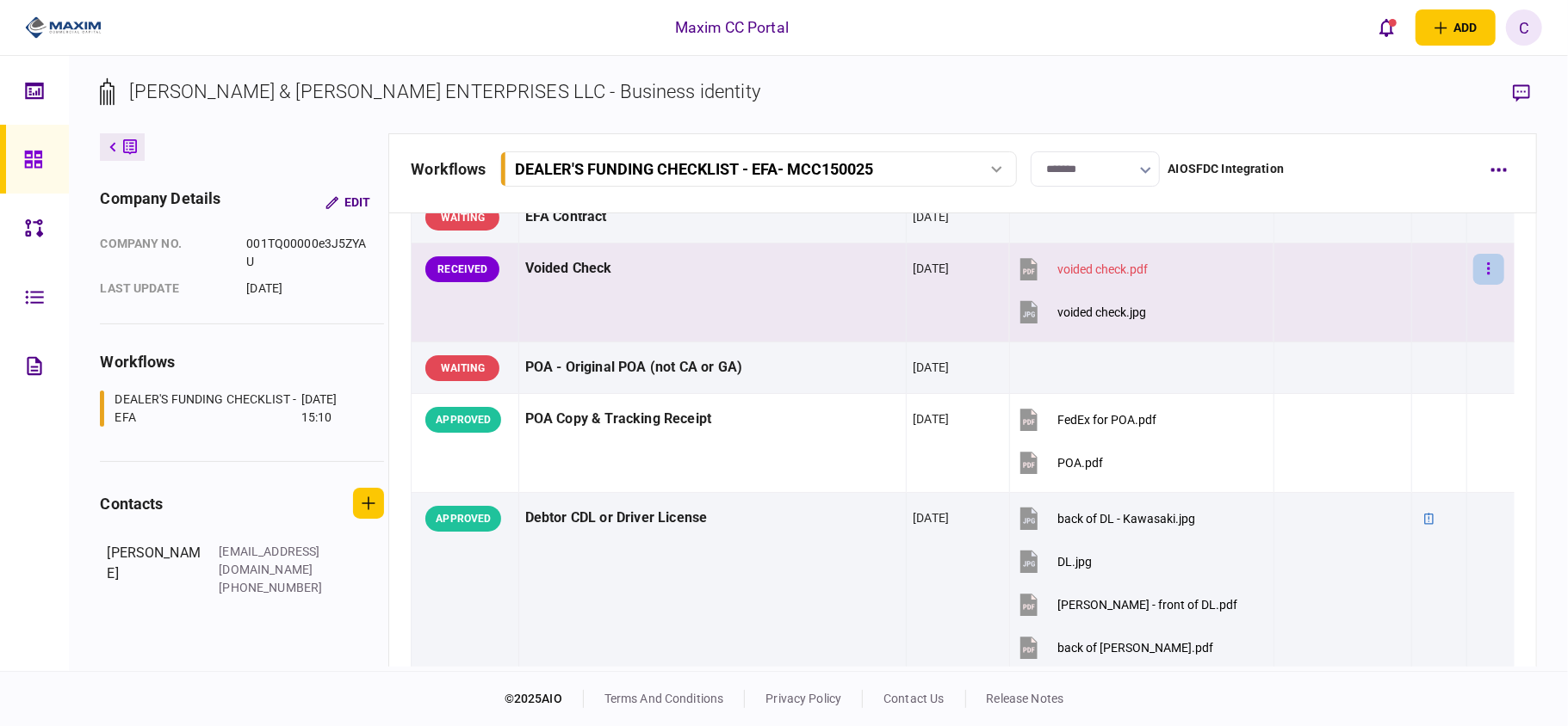
click at [1487, 263] on icon "button" at bounding box center [1489, 268] width 4 height 16
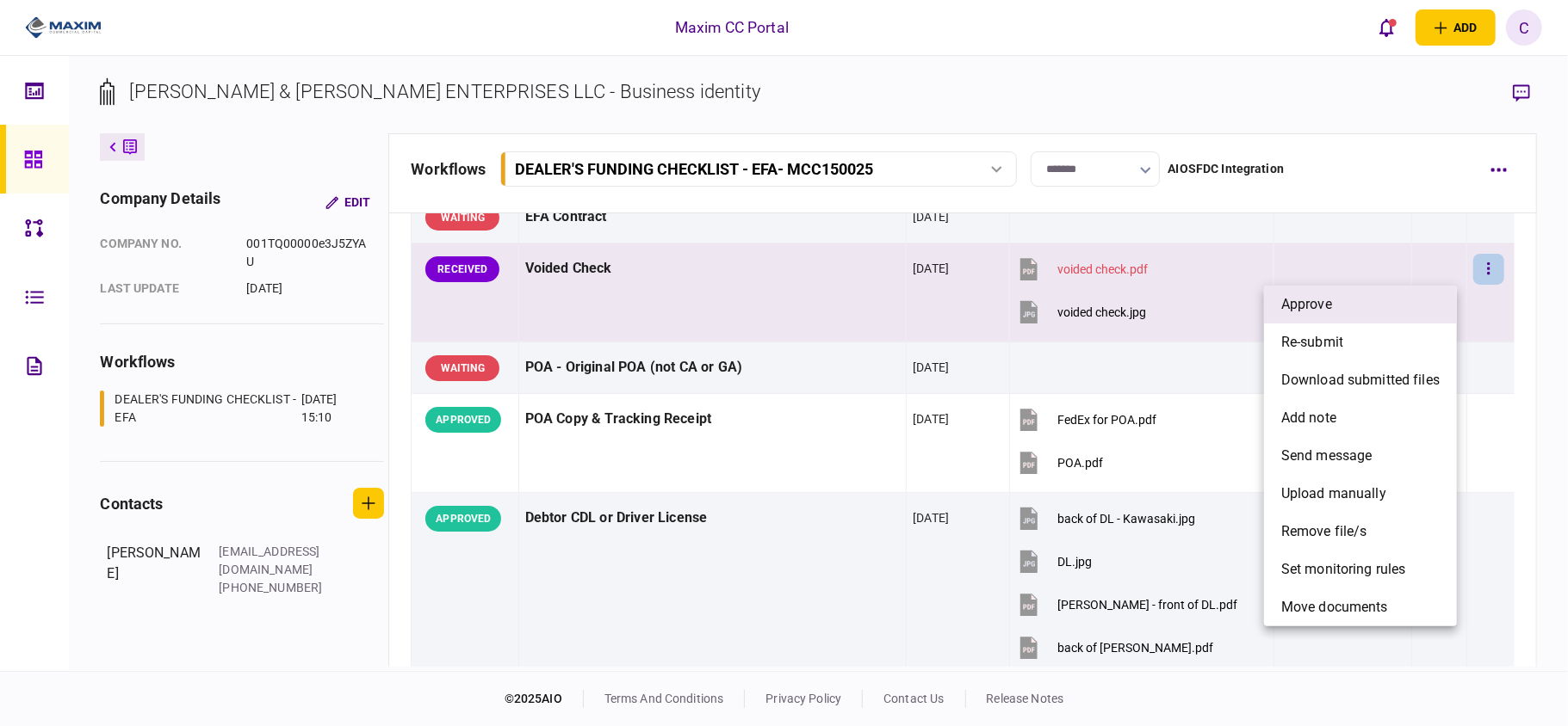
click at [1378, 293] on li "approve" at bounding box center [1360, 305] width 193 height 38
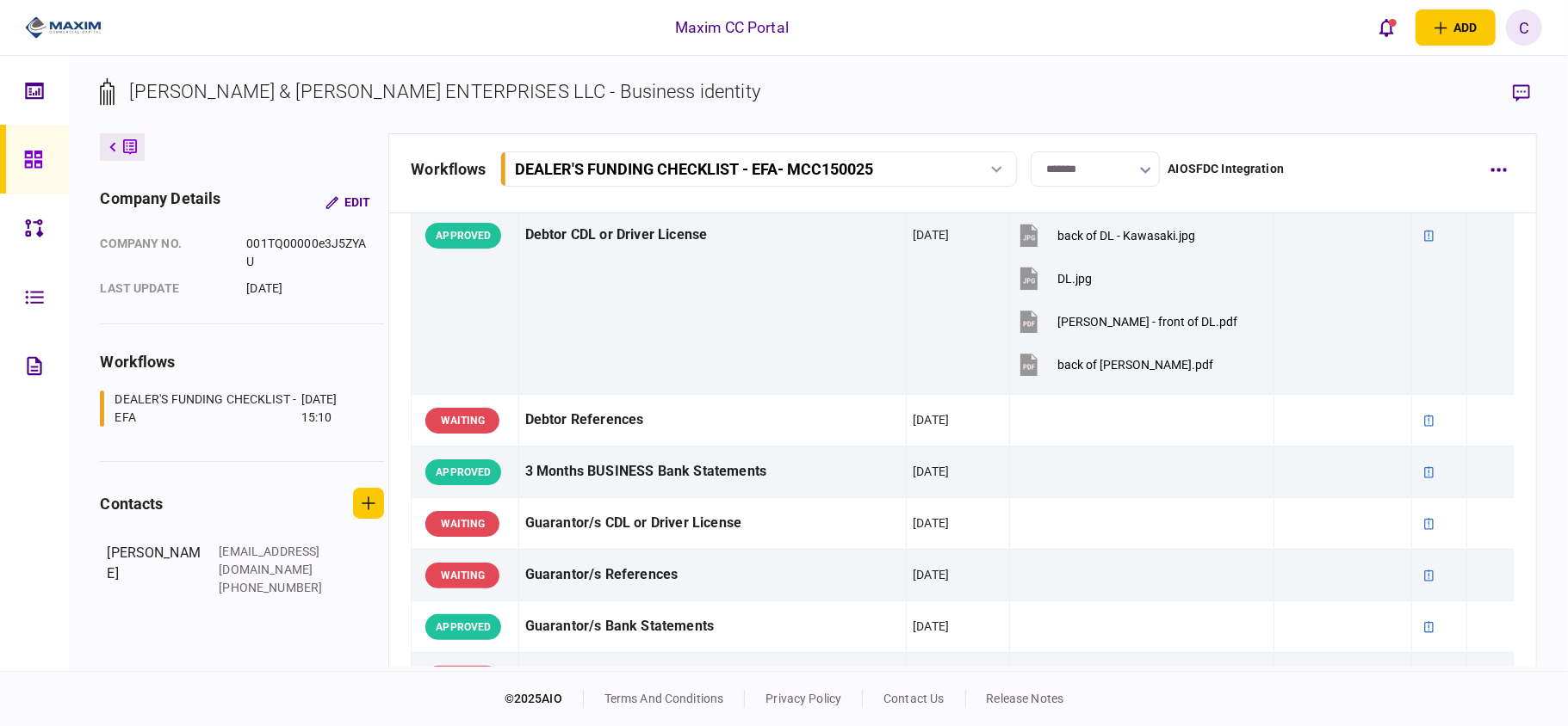
scroll to position [459, 0]
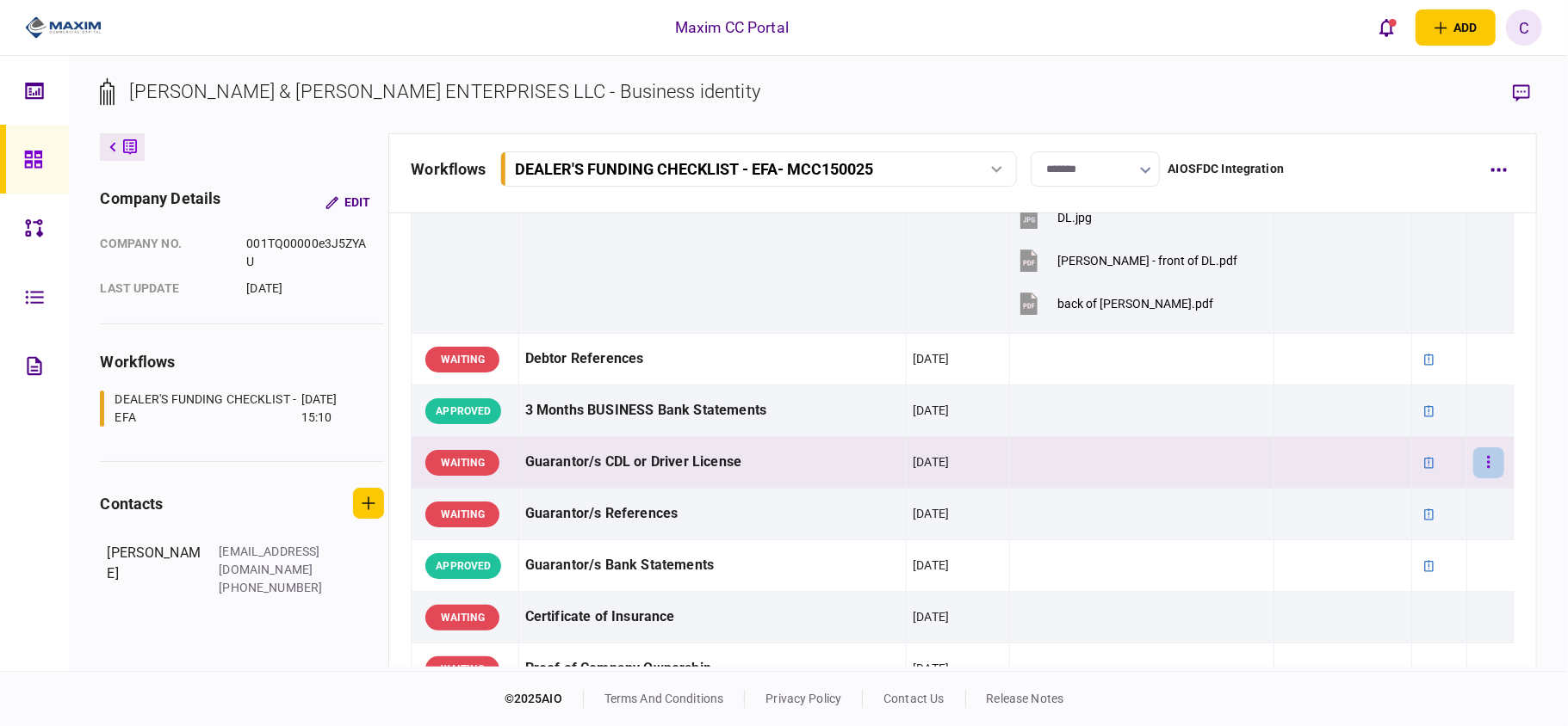
click at [1487, 465] on icon "button" at bounding box center [1489, 462] width 4 height 16
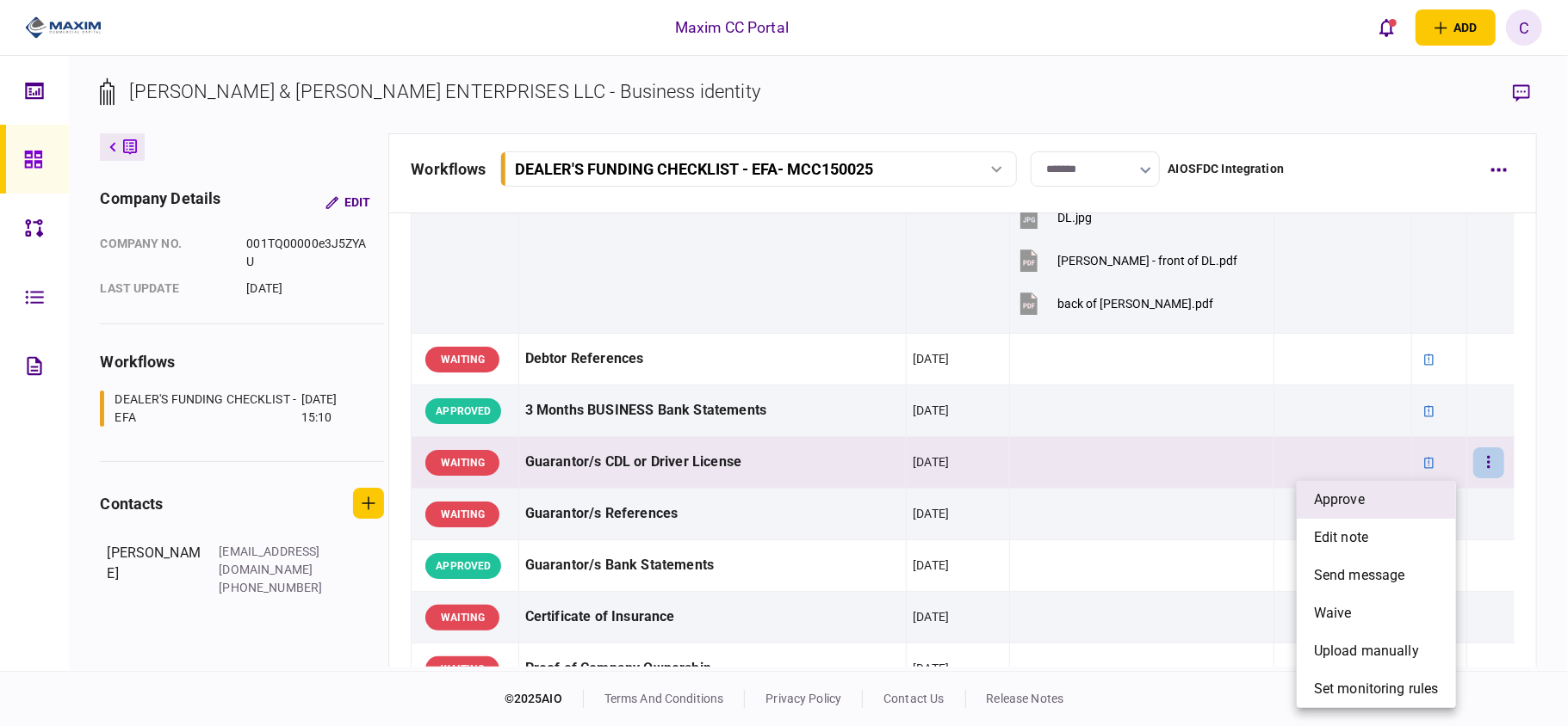
click at [1402, 500] on li "approve" at bounding box center [1376, 499] width 159 height 38
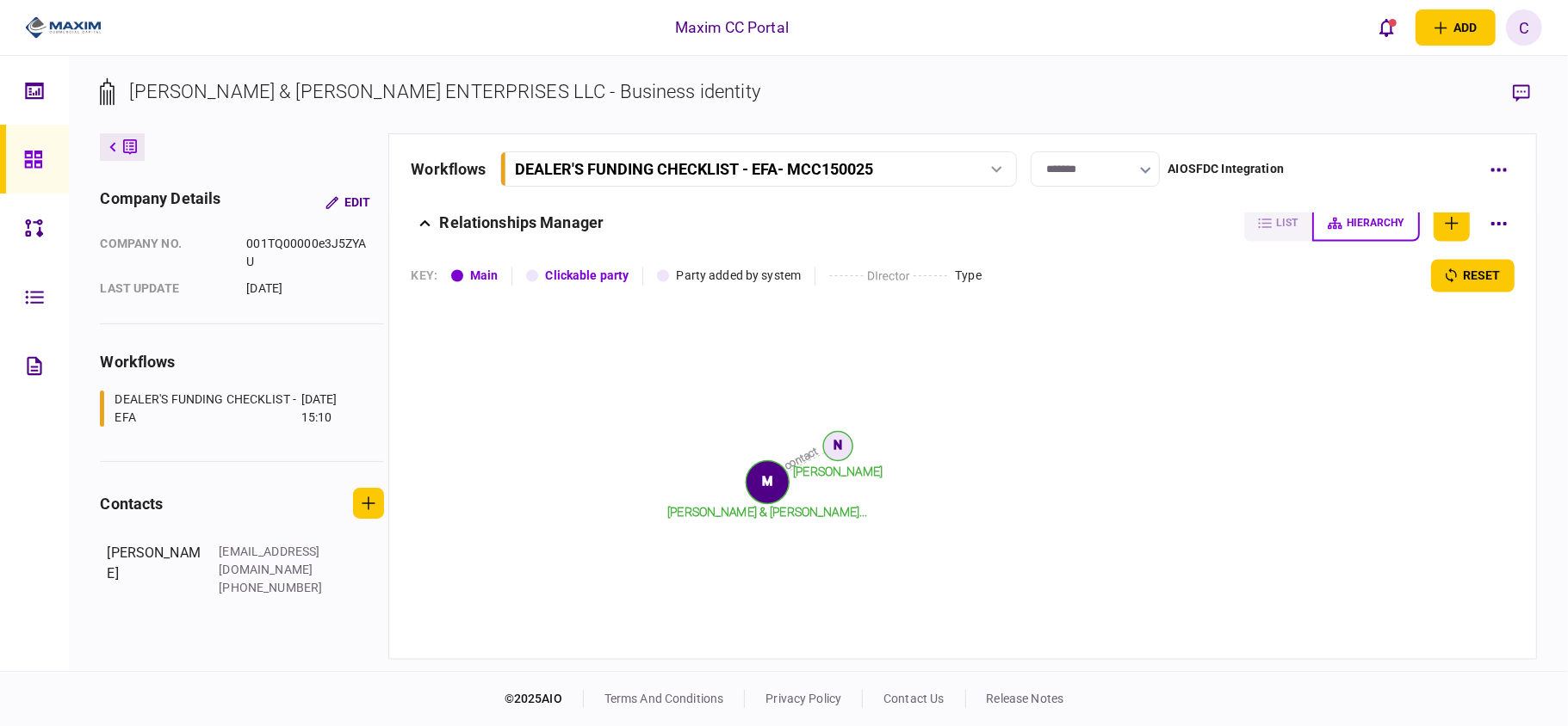
scroll to position [2443, 0]
